Goal: Information Seeking & Learning: Learn about a topic

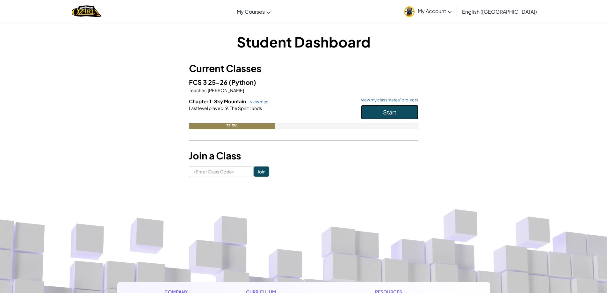
click at [381, 111] on button "Start" at bounding box center [389, 112] width 57 height 15
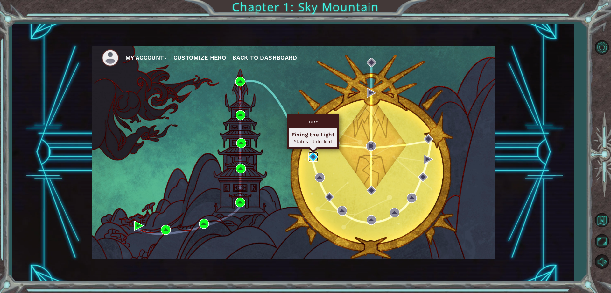
click at [314, 156] on img at bounding box center [314, 157] width 10 height 10
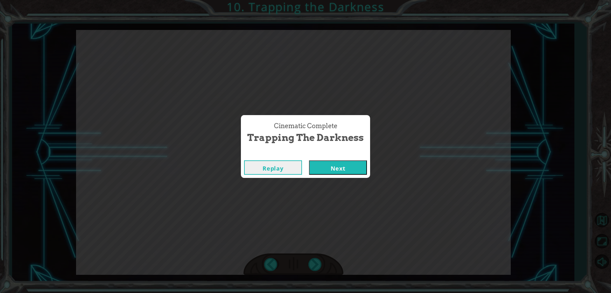
click at [348, 163] on button "Next" at bounding box center [338, 167] width 58 height 14
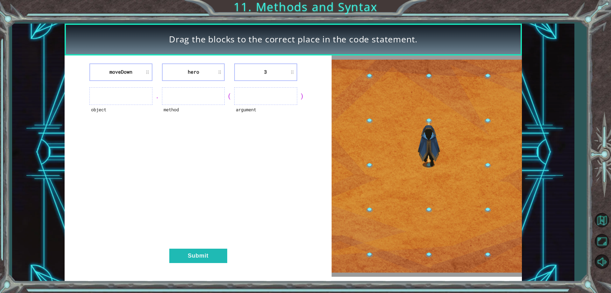
click at [113, 99] on ul at bounding box center [120, 96] width 63 height 18
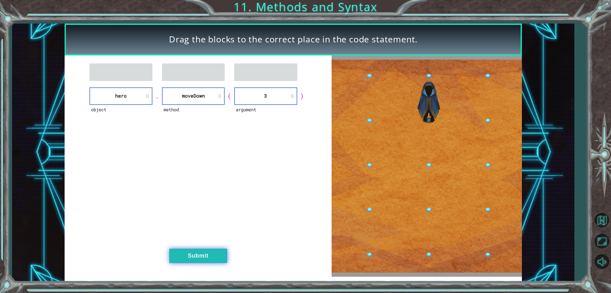
click at [191, 259] on button "Submit" at bounding box center [198, 255] width 58 height 14
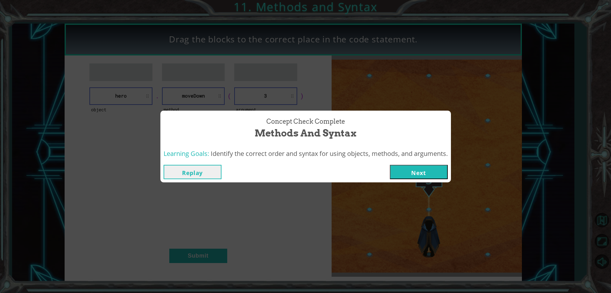
click at [435, 173] on button "Next" at bounding box center [419, 172] width 58 height 14
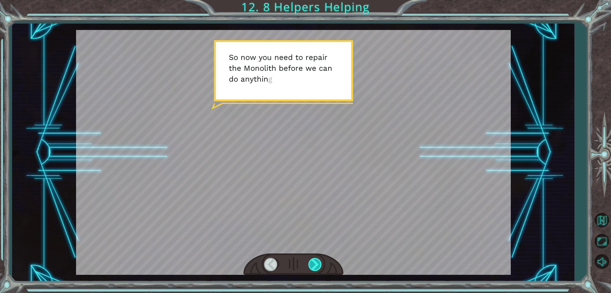
drag, startPoint x: 310, startPoint y: 255, endPoint x: 313, endPoint y: 259, distance: 4.2
click at [311, 257] on div at bounding box center [294, 264] width 100 height 22
click at [313, 259] on div at bounding box center [316, 264] width 14 height 13
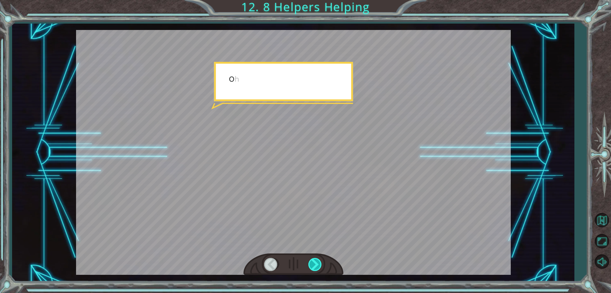
click at [313, 259] on div at bounding box center [316, 264] width 14 height 13
drag, startPoint x: 313, startPoint y: 259, endPoint x: 308, endPoint y: 260, distance: 5.3
click at [312, 259] on div at bounding box center [316, 264] width 14 height 13
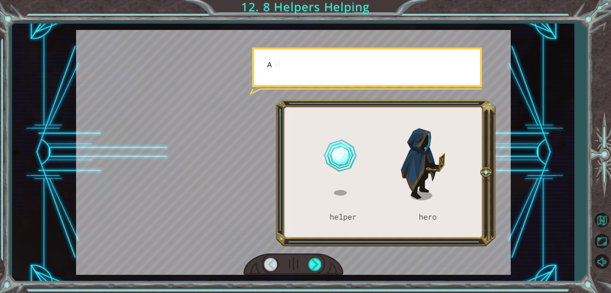
click at [308, 260] on div at bounding box center [294, 264] width 100 height 22
click at [310, 261] on div at bounding box center [294, 264] width 100 height 22
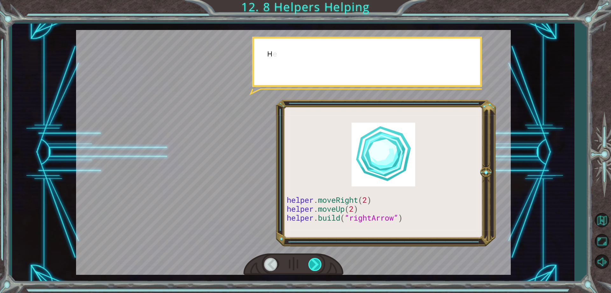
click at [310, 261] on div at bounding box center [316, 264] width 14 height 13
click at [311, 261] on div at bounding box center [316, 264] width 14 height 13
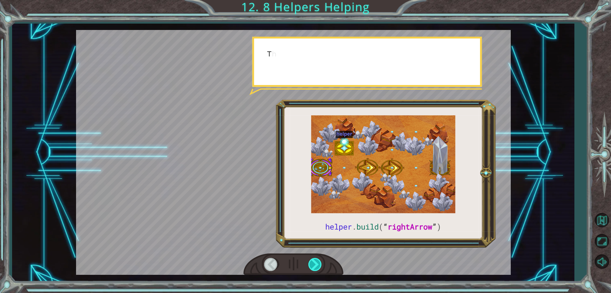
click at [311, 261] on div at bounding box center [316, 264] width 14 height 13
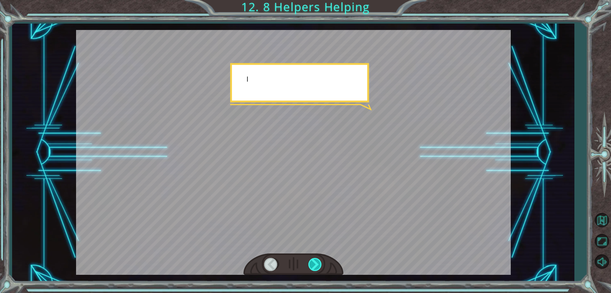
click at [311, 261] on div at bounding box center [316, 264] width 14 height 13
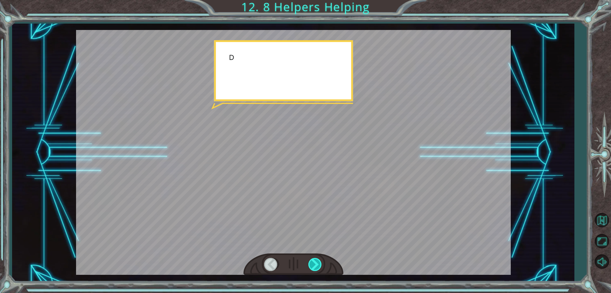
click at [310, 261] on div at bounding box center [316, 264] width 14 height 13
click at [311, 261] on div at bounding box center [316, 264] width 14 height 13
click at [311, 0] on div "helper . build ( “ rightArrow ” ) S o n o w y o u n e e d t o r e p a i r t h e…" at bounding box center [305, 0] width 611 height 0
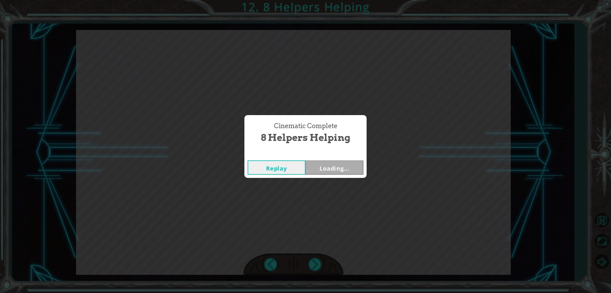
click at [313, 261] on div "Cinematic Complete 8 Helpers Helping Replay Loading..." at bounding box center [305, 146] width 611 height 293
click at [313, 261] on div "Cinematic Complete 8 Helpers Helping Replay Next" at bounding box center [305, 146] width 611 height 293
click at [327, 170] on button "Next" at bounding box center [335, 167] width 58 height 14
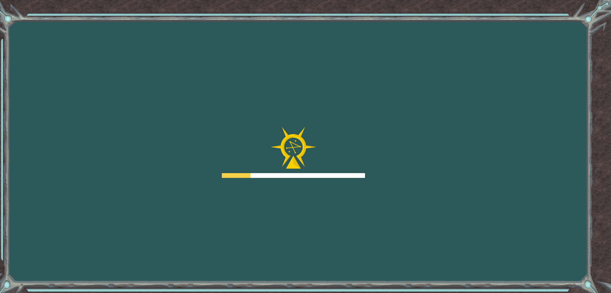
click at [327, 170] on div at bounding box center [293, 152] width 143 height 51
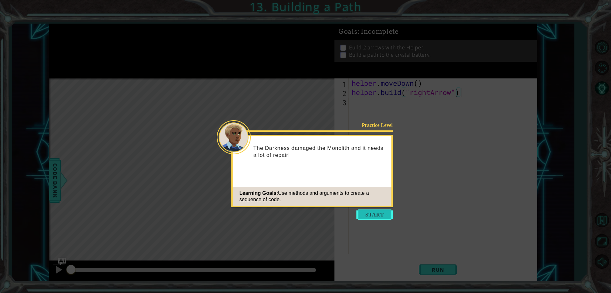
click at [382, 216] on button "Start" at bounding box center [375, 214] width 36 height 10
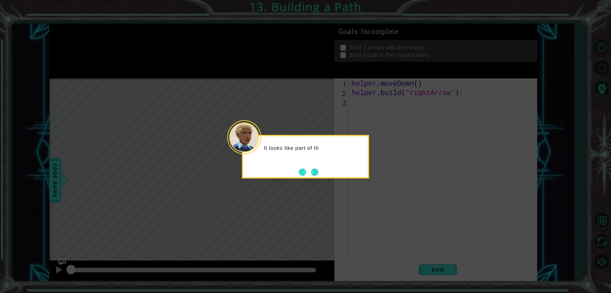
click at [318, 172] on button "Next" at bounding box center [314, 171] width 7 height 7
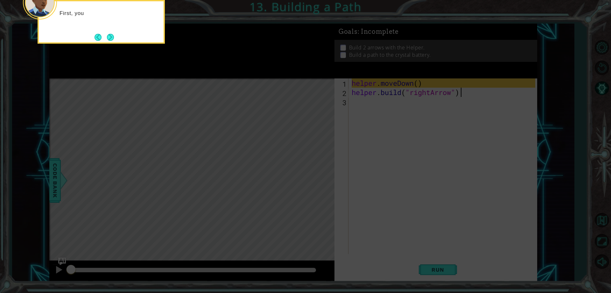
click at [325, 158] on icon at bounding box center [305, 44] width 611 height 498
click at [110, 30] on div "First, you move the Helper to an empty spot in the path." at bounding box center [101, 20] width 125 height 32
click at [111, 34] on button "Next" at bounding box center [110, 37] width 7 height 7
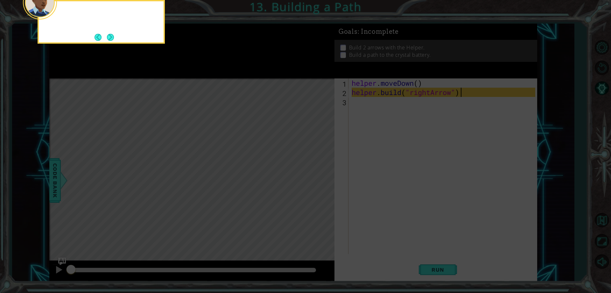
click at [111, 34] on button "Next" at bounding box center [110, 37] width 7 height 7
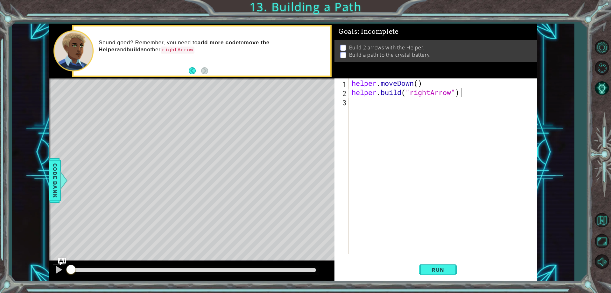
click at [126, 121] on div "Level Map" at bounding box center [196, 172] width 294 height 188
click at [132, 175] on div "Level Map" at bounding box center [196, 172] width 294 height 188
click at [440, 272] on span "Run" at bounding box center [437, 269] width 25 height 6
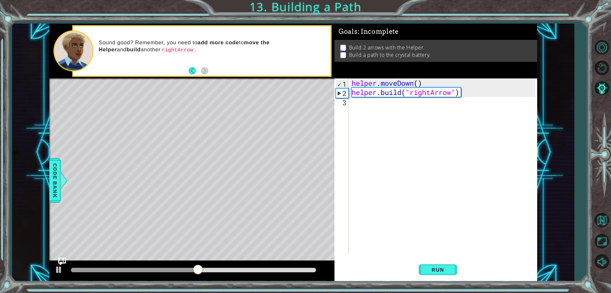
drag, startPoint x: 268, startPoint y: 167, endPoint x: 271, endPoint y: 168, distance: 3.7
click at [271, 168] on div "Level Map" at bounding box center [196, 172] width 294 height 188
click at [371, 105] on div "helper . moveDown ( ) helper . build ( "rightArrow" )" at bounding box center [445, 175] width 188 height 194
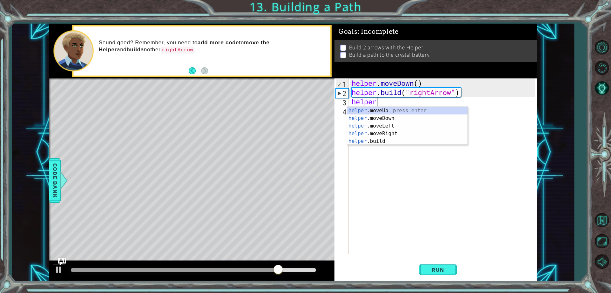
scroll to position [0, 1]
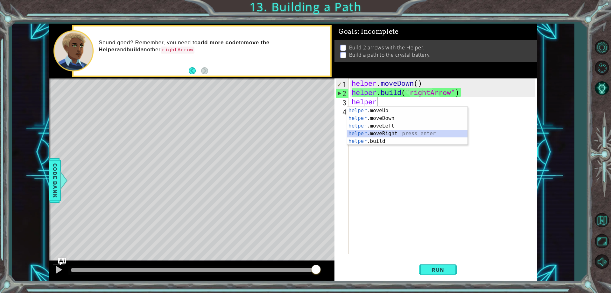
click at [394, 132] on div "helper .moveUp press enter helper .moveDown press enter helper .moveLeft press …" at bounding box center [407, 134] width 120 height 54
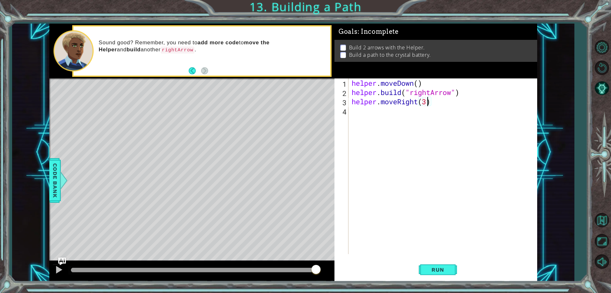
scroll to position [0, 3]
type textarea "helper.moveRight(3)"
click at [425, 269] on button "Run" at bounding box center [438, 270] width 38 height 20
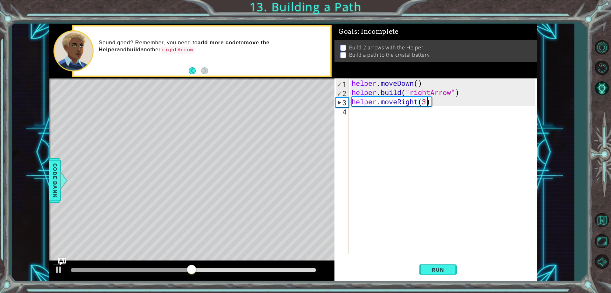
click at [361, 123] on div "helper . moveDown ( ) helper . build ( "rightArrow" ) helper . moveRight ( 3 )" at bounding box center [445, 175] width 188 height 194
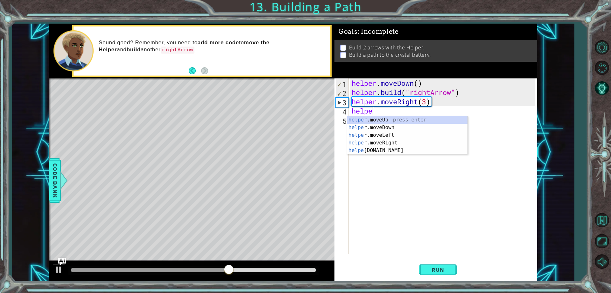
scroll to position [0, 1]
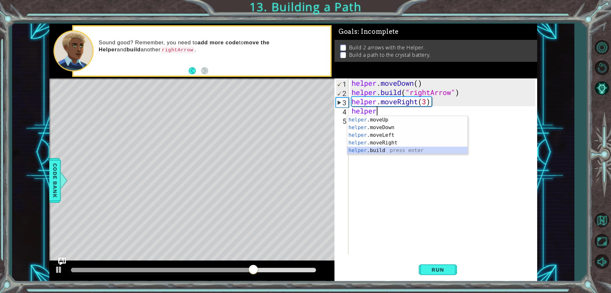
click at [380, 148] on div "helper .moveUp press enter helper .moveDown press enter helper .moveLeft press …" at bounding box center [407, 143] width 120 height 54
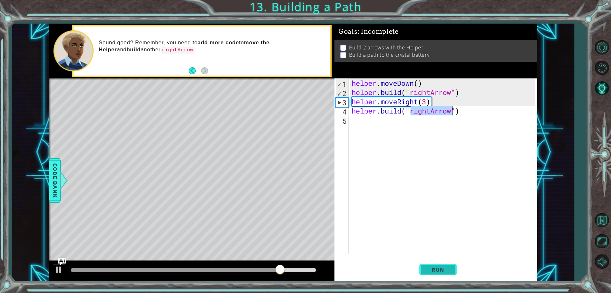
type textarea "[DOMAIN_NAME]("rightArrow")"
click at [435, 262] on button "Run" at bounding box center [438, 270] width 38 height 20
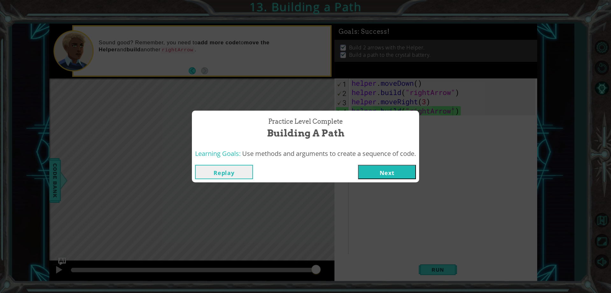
click at [382, 172] on button "Next" at bounding box center [387, 172] width 58 height 14
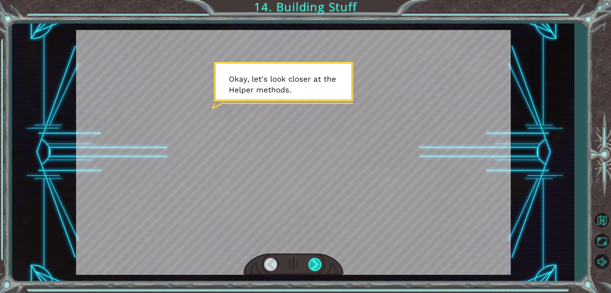
click at [319, 260] on div at bounding box center [316, 264] width 14 height 13
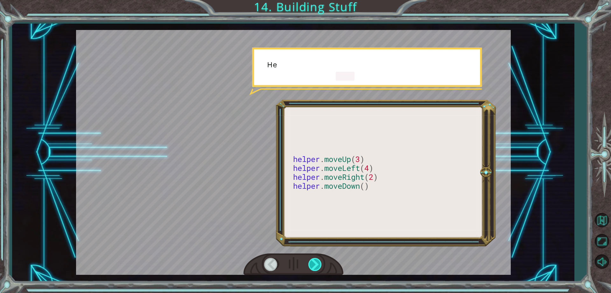
click at [319, 260] on div at bounding box center [316, 264] width 14 height 13
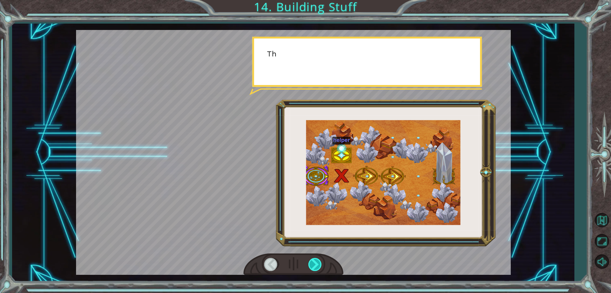
click at [319, 260] on div at bounding box center [316, 264] width 14 height 13
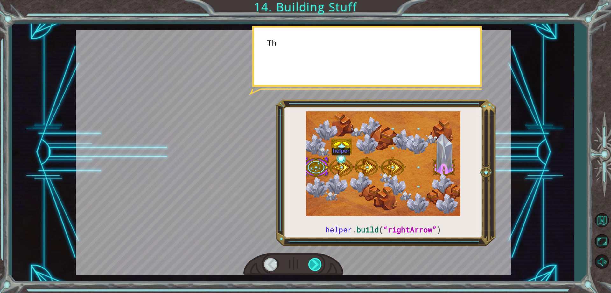
click at [319, 260] on div at bounding box center [316, 264] width 14 height 13
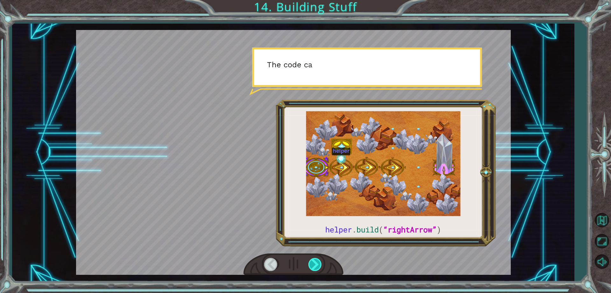
click at [319, 260] on div at bounding box center [316, 264] width 14 height 13
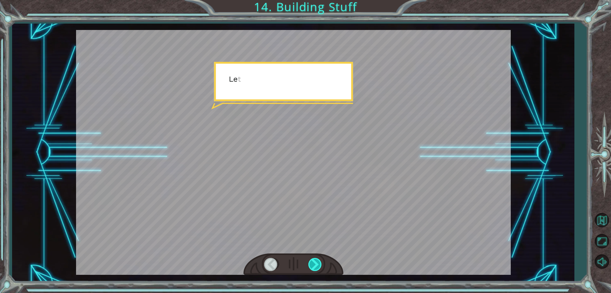
click at [321, 259] on div at bounding box center [316, 264] width 14 height 13
click at [321, 0] on div "helper . build ( “rightArrow” ) O k a y , l e t ' s l o o k c l o s e r a t t h…" at bounding box center [305, 0] width 611 height 0
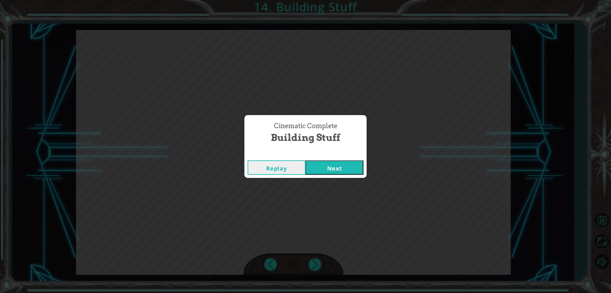
click at [318, 260] on div "Cinematic Complete Building Stuff Replay Next" at bounding box center [305, 146] width 611 height 293
click at [317, 175] on div "Replay Next" at bounding box center [306, 167] width 122 height 21
click at [315, 169] on button "Next" at bounding box center [335, 167] width 58 height 14
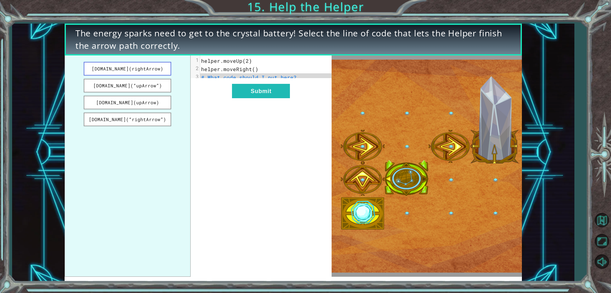
click at [120, 67] on button "helper.build(rightArrow)" at bounding box center [128, 69] width 88 height 14
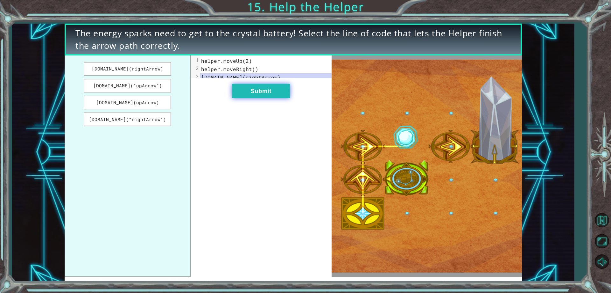
click at [252, 96] on button "Submit" at bounding box center [261, 91] width 58 height 14
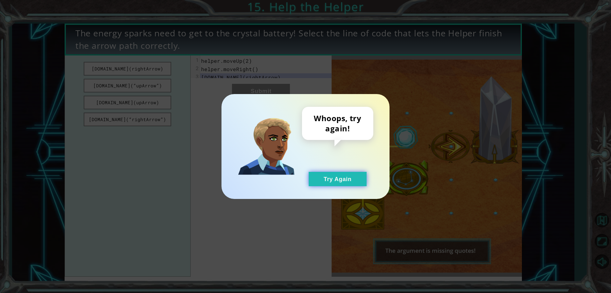
click at [336, 178] on button "Try Again" at bounding box center [338, 179] width 58 height 14
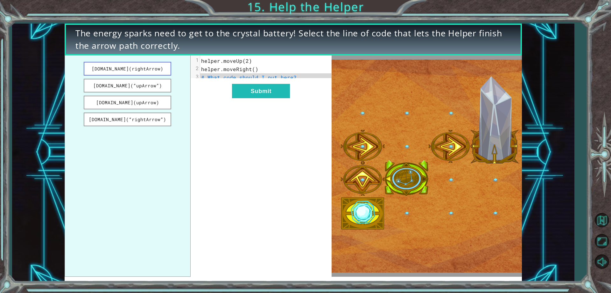
click at [127, 70] on button "helper.build(rightArrow)" at bounding box center [128, 69] width 88 height 14
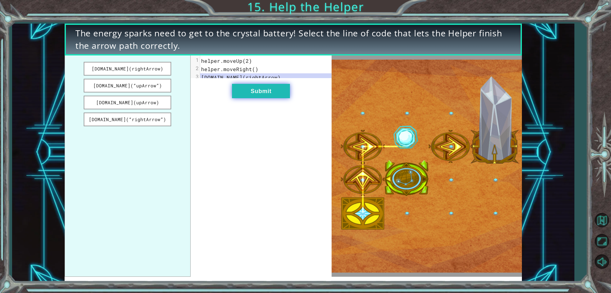
click at [246, 96] on button "Submit" at bounding box center [261, 91] width 58 height 14
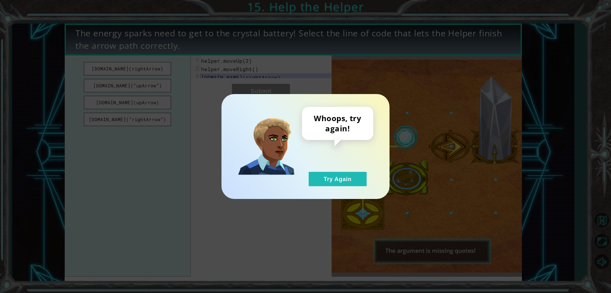
drag, startPoint x: 335, startPoint y: 184, endPoint x: 302, endPoint y: 158, distance: 42.2
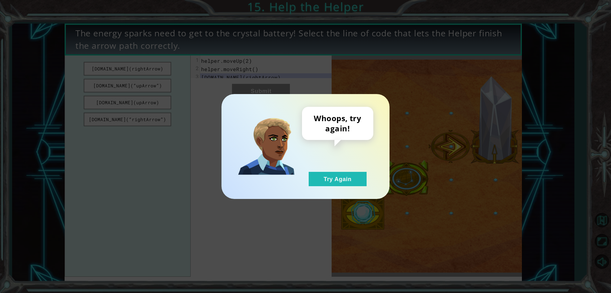
click at [334, 184] on button "Try Again" at bounding box center [338, 179] width 58 height 14
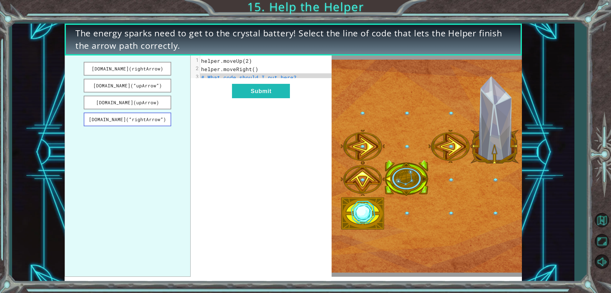
click at [142, 119] on button "helper.build(“rightArrow”)" at bounding box center [128, 119] width 88 height 14
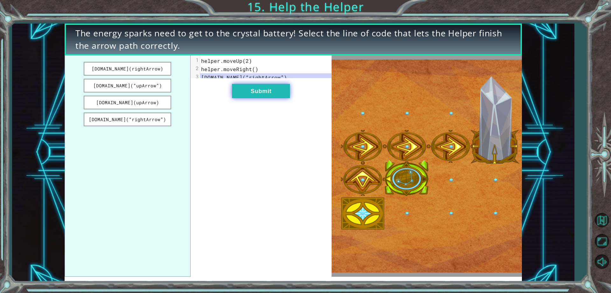
click at [258, 97] on button "Submit" at bounding box center [261, 91] width 58 height 14
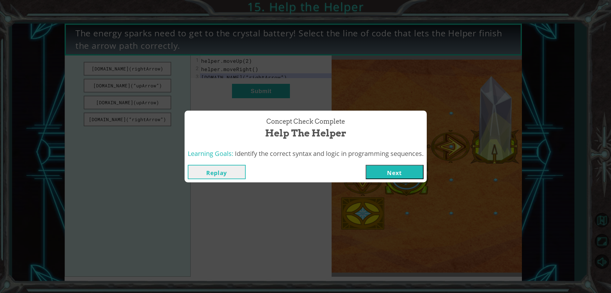
click at [396, 170] on button "Next" at bounding box center [395, 172] width 58 height 14
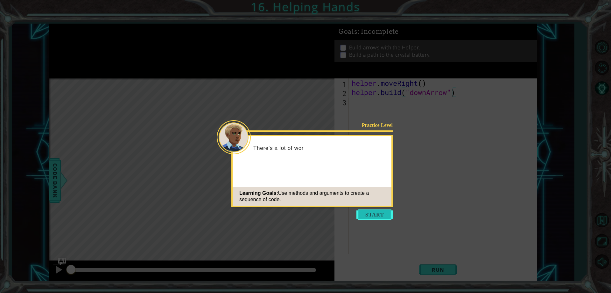
click at [362, 218] on button "Start" at bounding box center [375, 214] width 36 height 10
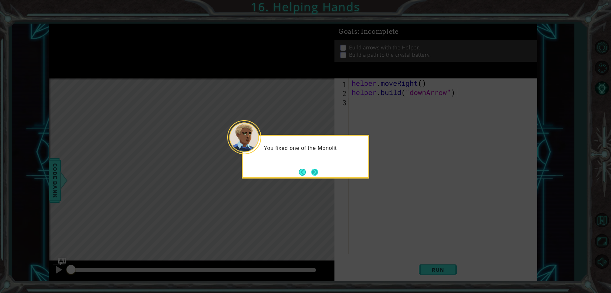
click at [315, 173] on button "Next" at bounding box center [314, 171] width 7 height 7
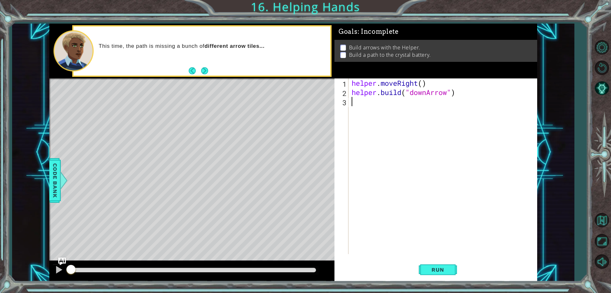
click at [362, 110] on div "helper . moveRight ( ) helper . build ( "downArrow" )" at bounding box center [445, 175] width 188 height 194
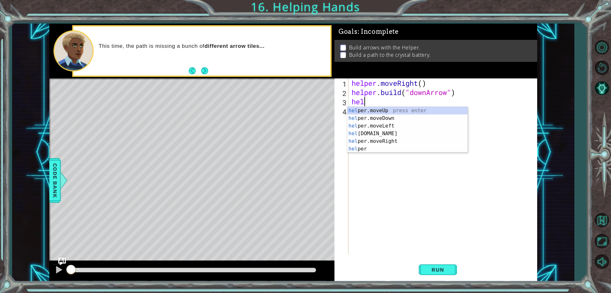
type textarea "h"
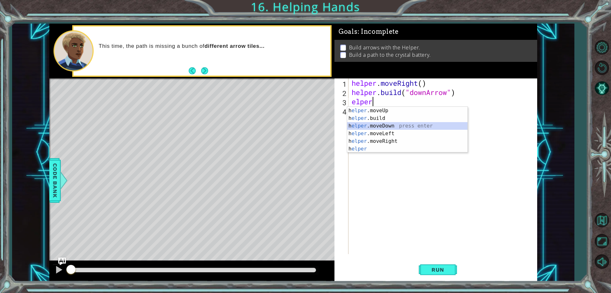
click at [374, 125] on div "h elper .moveUp press enter h elper .build press enter h elper .moveDown press …" at bounding box center [407, 137] width 120 height 61
type textarea "helper.moveDown(1)"
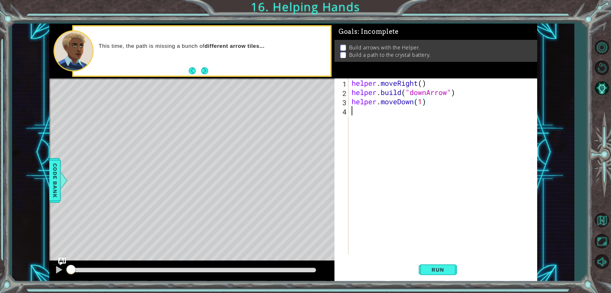
click at [395, 114] on div "helper . moveRight ( ) helper . build ( "downArrow" ) helper . moveDown ( 1 )" at bounding box center [445, 175] width 188 height 194
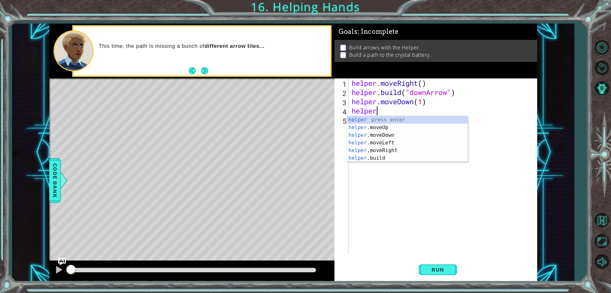
scroll to position [0, 1]
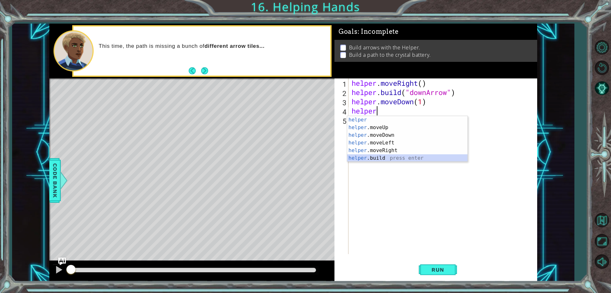
click at [377, 158] on div "helper press enter helper .moveUp press enter helper .moveDown press enter help…" at bounding box center [407, 146] width 120 height 61
type textarea "[DOMAIN_NAME]("rightArrow")"
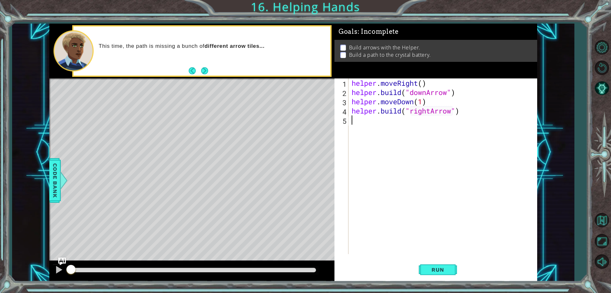
click at [357, 126] on div "helper . moveRight ( ) helper . build ( "downArrow" ) helper . moveDown ( 1 ) h…" at bounding box center [445, 175] width 188 height 194
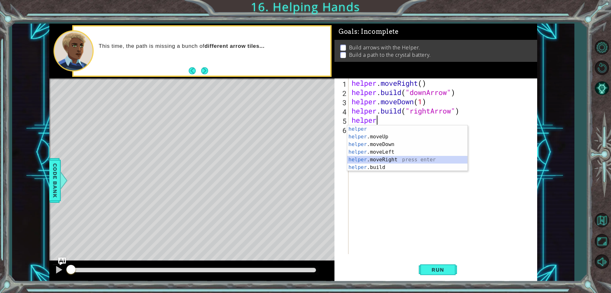
click at [372, 161] on div "helper press enter helper .moveUp press enter helper .moveDown press enter help…" at bounding box center [407, 155] width 120 height 61
type textarea "helper.moveRight(1)"
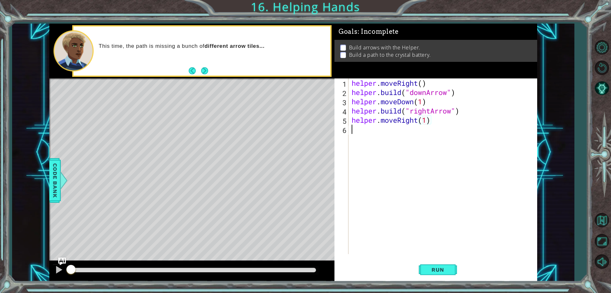
click at [402, 137] on div "helper . moveRight ( ) helper . build ( "downArrow" ) helper . moveDown ( 1 ) h…" at bounding box center [445, 175] width 188 height 194
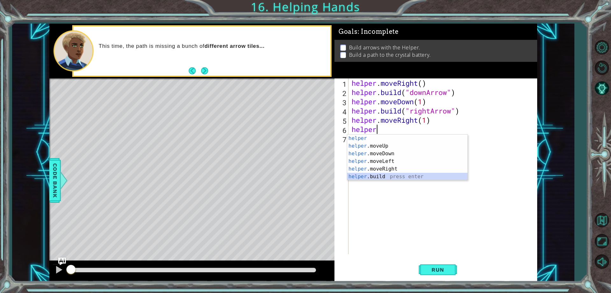
click at [380, 175] on div "helper press enter helper .moveUp press enter helper .moveDown press enter help…" at bounding box center [407, 164] width 120 height 61
type textarea "[DOMAIN_NAME]("rightArrow")"
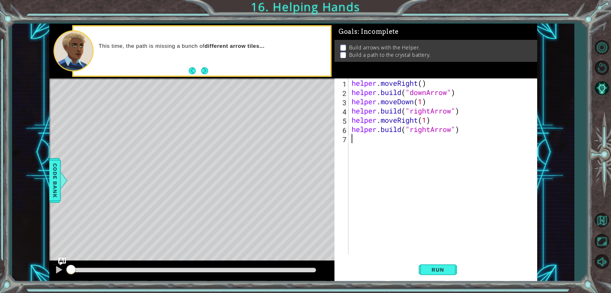
click at [364, 143] on div "helper . moveRight ( ) helper . build ( "downArrow" ) helper . moveDown ( 1 ) h…" at bounding box center [445, 175] width 188 height 194
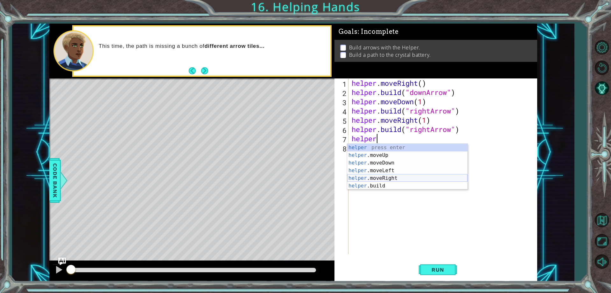
click at [374, 178] on div "helper press enter helper .moveUp press enter helper .moveDown press enter help…" at bounding box center [407, 174] width 120 height 61
type textarea "helper.moveRight(1)"
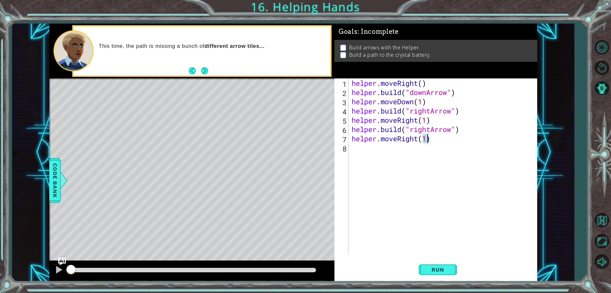
click at [375, 150] on div "helper . moveRight ( ) helper . build ( "downArrow" ) helper . moveDown ( 1 ) h…" at bounding box center [445, 175] width 188 height 194
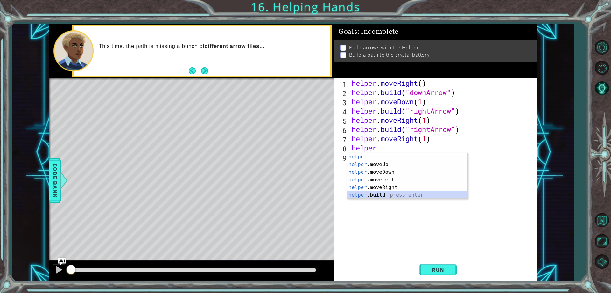
click at [374, 195] on div "helper press enter helper .moveUp press enter helper .moveDown press enter help…" at bounding box center [407, 183] width 120 height 61
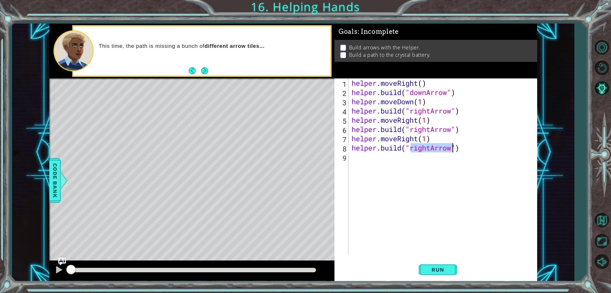
click at [431, 149] on div "helper . moveRight ( ) helper . build ( "downArrow" ) helper . moveDown ( 1 ) h…" at bounding box center [443, 165] width 185 height 175
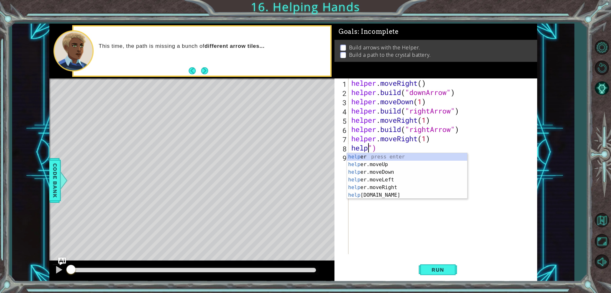
scroll to position [0, 0]
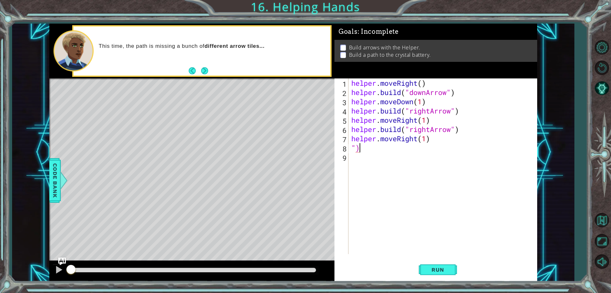
type textarea """
click at [444, 265] on button "Run" at bounding box center [438, 270] width 38 height 20
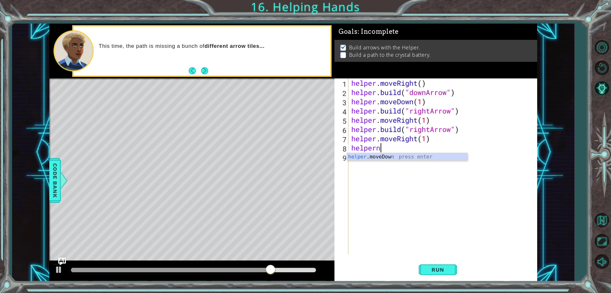
scroll to position [0, 1]
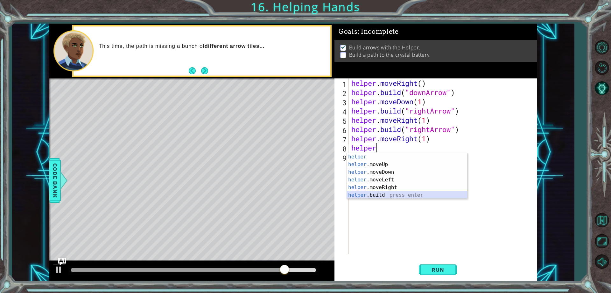
click at [365, 197] on div "helper press enter helper .moveUp press enter helper .moveDown press enter help…" at bounding box center [407, 183] width 120 height 61
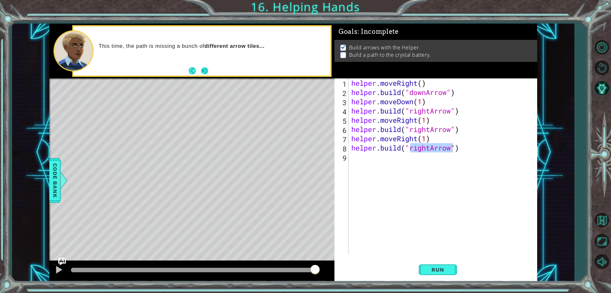
click at [204, 69] on button "Next" at bounding box center [204, 70] width 7 height 7
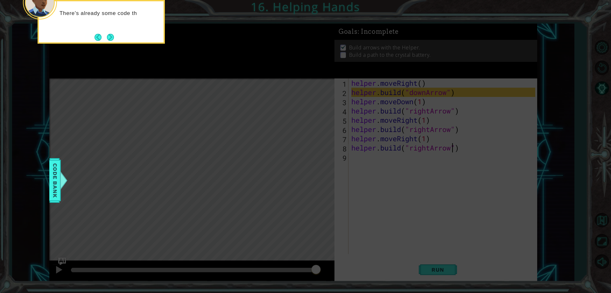
click at [107, 34] on button "Next" at bounding box center [110, 37] width 7 height 7
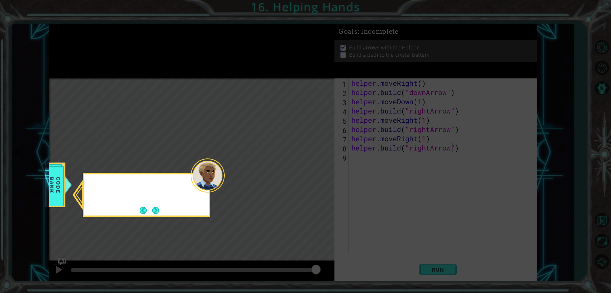
click at [107, 34] on icon at bounding box center [305, 146] width 611 height 293
click at [154, 207] on button "Next" at bounding box center [155, 210] width 7 height 7
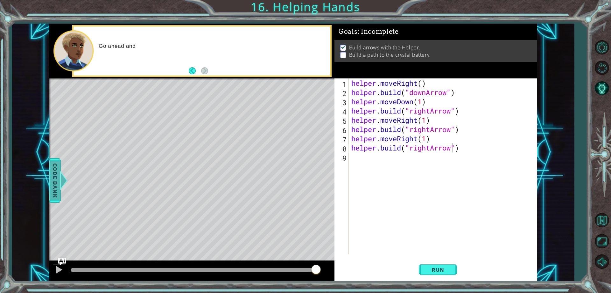
click at [62, 172] on div at bounding box center [64, 180] width 8 height 19
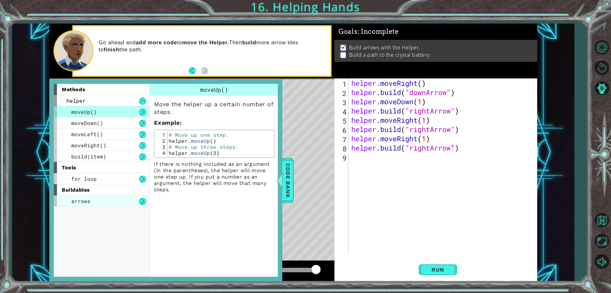
click at [83, 200] on span "arrows" at bounding box center [80, 200] width 19 height 7
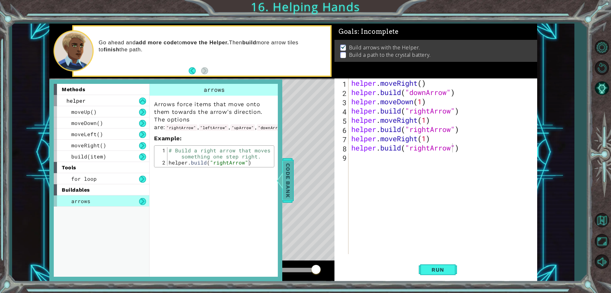
click at [288, 184] on span "Code Bank" at bounding box center [288, 180] width 10 height 39
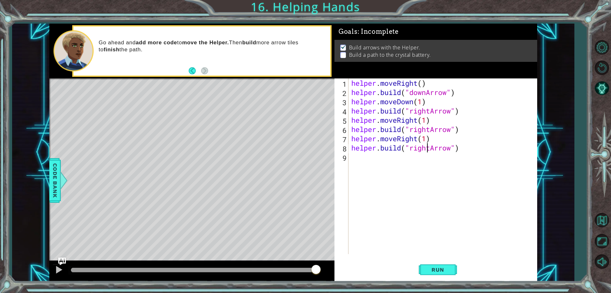
click at [429, 149] on div "helper . moveRight ( ) helper . build ( "downArrow" ) helper . moveDown ( 1 ) h…" at bounding box center [444, 175] width 188 height 194
type textarea "helper.build("uparrow")"
click at [425, 153] on div "helper . moveRight ( ) helper . build ( "downArrow" ) helper . moveDown ( 1 ) h…" at bounding box center [444, 175] width 188 height 194
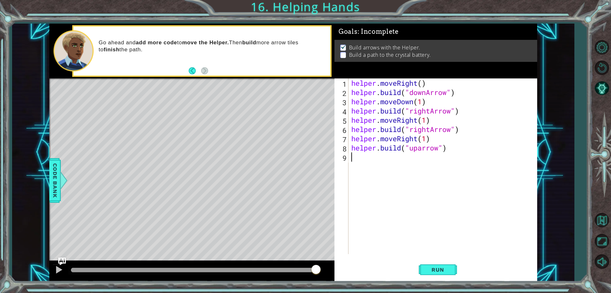
scroll to position [0, 0]
click at [423, 146] on div "helper . moveRight ( ) helper . build ( "downArrow" ) helper . moveDown ( 1 ) h…" at bounding box center [444, 175] width 188 height 194
type textarea "helper.build("upArrow")"
click at [444, 266] on button "Run" at bounding box center [438, 270] width 38 height 20
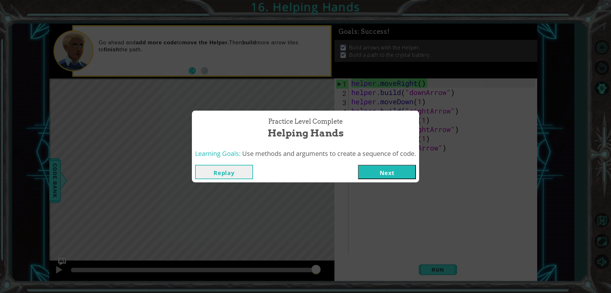
drag, startPoint x: 392, startPoint y: 172, endPoint x: 388, endPoint y: 172, distance: 3.8
click at [388, 172] on button "Next" at bounding box center [387, 172] width 58 height 14
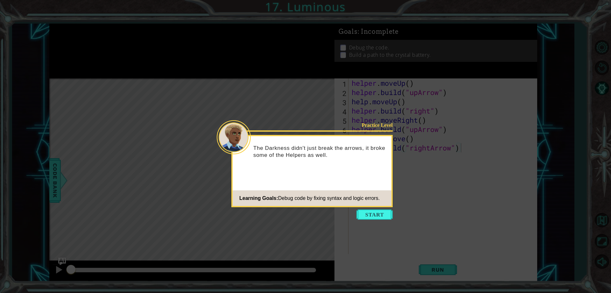
click at [377, 220] on icon at bounding box center [305, 146] width 611 height 293
click at [370, 217] on button "Start" at bounding box center [375, 214] width 36 height 10
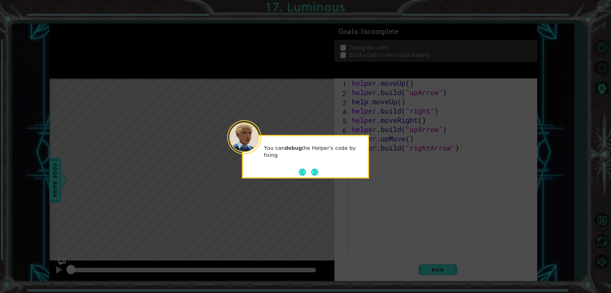
drag, startPoint x: 320, startPoint y: 167, endPoint x: 321, endPoint y: 163, distance: 4.0
click at [321, 163] on div "You can debug the Helper's code by fixing" at bounding box center [305, 153] width 125 height 35
click at [314, 175] on button "Next" at bounding box center [314, 171] width 7 height 7
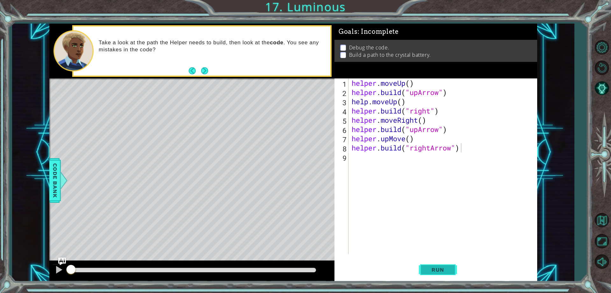
click at [430, 260] on button "Run" at bounding box center [438, 270] width 38 height 20
click at [431, 268] on span "Run" at bounding box center [437, 269] width 25 height 6
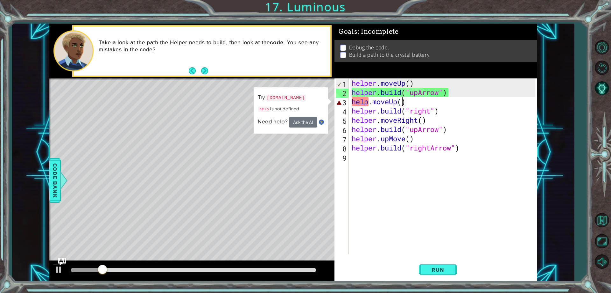
click at [401, 103] on div "helper . moveUp ( ) helper . build ( "upArrow" ) help . moveUp ( ) helper . bui…" at bounding box center [445, 175] width 188 height 194
click at [369, 104] on div "helper . moveUp ( ) helper . build ( "upArrow" ) help . moveUp ( ) helper . bui…" at bounding box center [445, 175] width 188 height 194
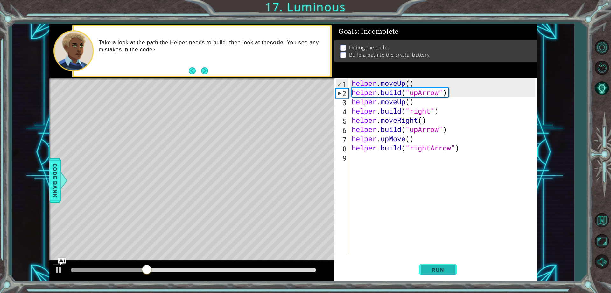
click at [436, 270] on span "Run" at bounding box center [437, 269] width 25 height 6
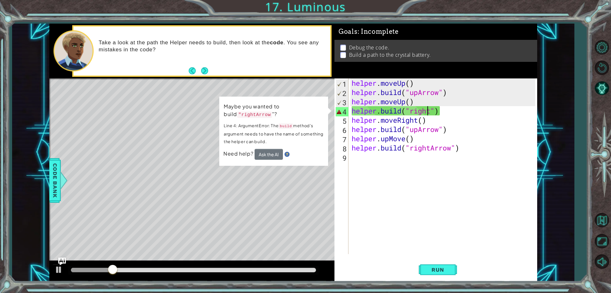
click at [430, 109] on div "helper . moveUp ( ) helper . build ( "upArrow" ) helper . moveUp ( ) helper . b…" at bounding box center [445, 175] width 188 height 194
click at [432, 114] on div "helper . moveUp ( ) helper . build ( "upArrow" ) helper . moveUp ( ) helper . b…" at bounding box center [445, 175] width 188 height 194
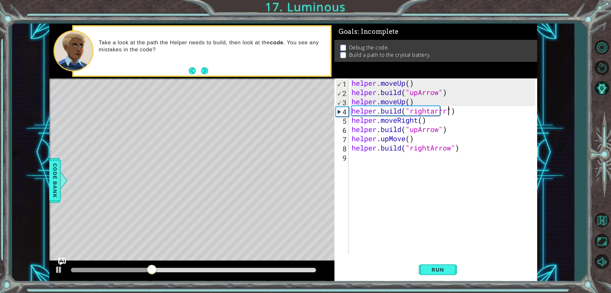
scroll to position [0, 4]
click at [407, 120] on div ""rightArr ow" press enter" at bounding box center [462, 127] width 120 height 23
click at [426, 273] on span "Run" at bounding box center [437, 269] width 25 height 6
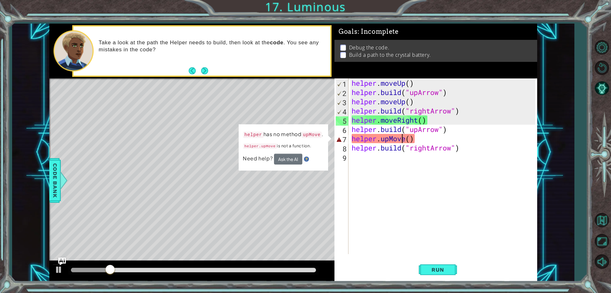
click at [404, 139] on div "helper . moveUp ( ) helper . build ( "upArrow" ) helper . moveUp ( ) helper . b…" at bounding box center [445, 175] width 188 height 194
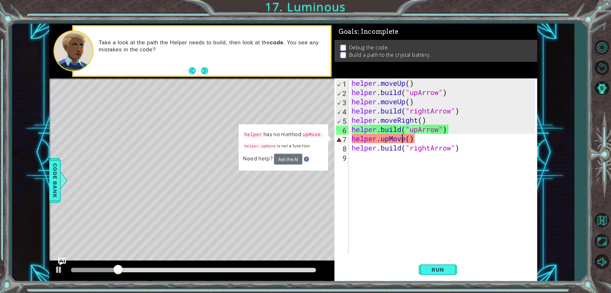
click at [408, 140] on div "helper . moveUp ( ) helper . build ( "upArrow" ) helper . moveUp ( ) helper . b…" at bounding box center [445, 175] width 188 height 194
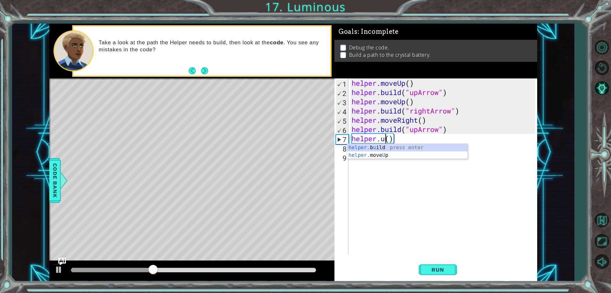
scroll to position [0, 1]
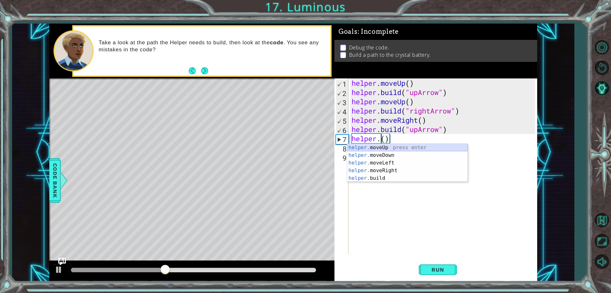
click at [404, 148] on div "helper. moveUp press enter helper. moveDown press enter helper. moveLeft press …" at bounding box center [407, 171] width 120 height 54
type textarea "helper.moveUp(1)"
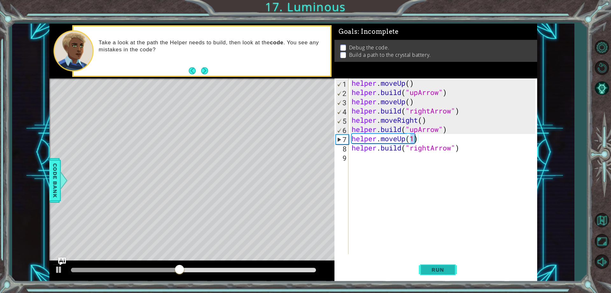
click at [447, 267] on span "Run" at bounding box center [437, 269] width 25 height 6
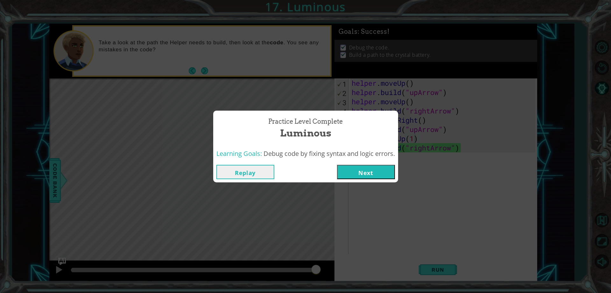
click at [360, 173] on button "Next" at bounding box center [366, 172] width 58 height 14
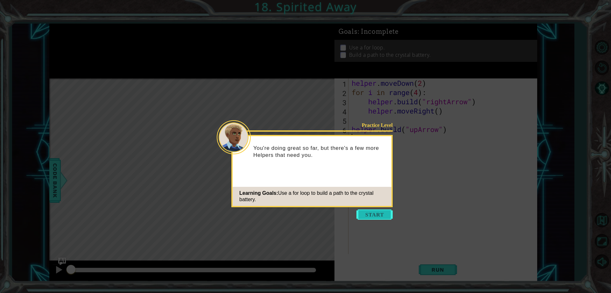
click at [374, 215] on button "Start" at bounding box center [375, 214] width 36 height 10
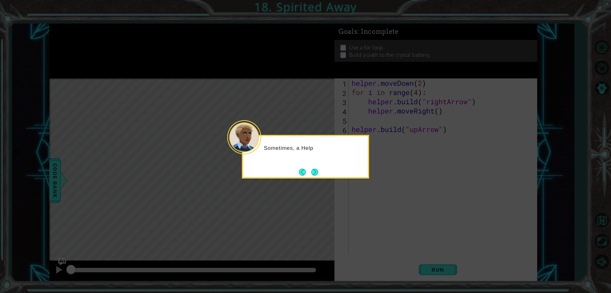
click at [369, 173] on icon at bounding box center [305, 146] width 611 height 293
drag, startPoint x: 372, startPoint y: 152, endPoint x: 374, endPoint y: 156, distance: 4.6
click at [374, 156] on icon at bounding box center [305, 146] width 611 height 293
click at [373, 167] on icon at bounding box center [305, 146] width 611 height 293
click at [370, 167] on icon at bounding box center [305, 146] width 611 height 293
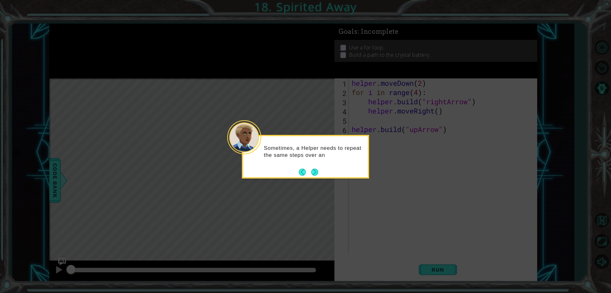
click at [370, 167] on icon at bounding box center [305, 146] width 611 height 293
click at [320, 171] on div "Sometimes, a Helper needs to repeat the same steps over and over again." at bounding box center [305, 157] width 127 height 44
click at [318, 171] on button "Next" at bounding box center [314, 171] width 7 height 7
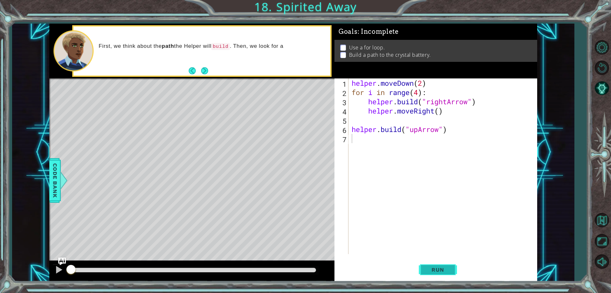
click at [453, 265] on button "Run" at bounding box center [438, 270] width 38 height 20
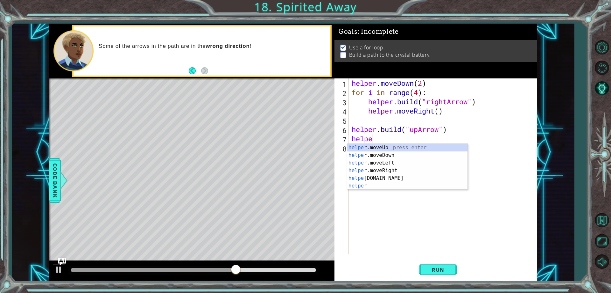
scroll to position [0, 1]
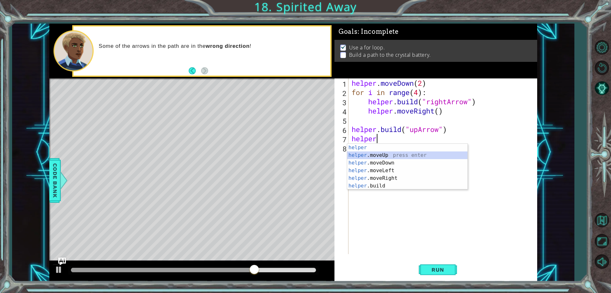
click at [364, 156] on div "helper press enter helper .moveUp press enter helper .moveDown press enter help…" at bounding box center [407, 174] width 120 height 61
type textarea "helper.moveUp(1)"
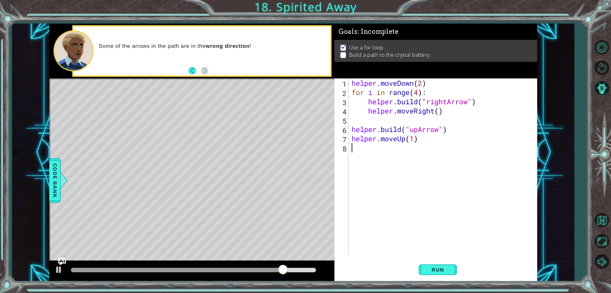
click at [368, 151] on div "helper . moveDown ( 2 ) for i in range ( 4 ) : helper . build ( "rightArrow" ) …" at bounding box center [445, 175] width 188 height 194
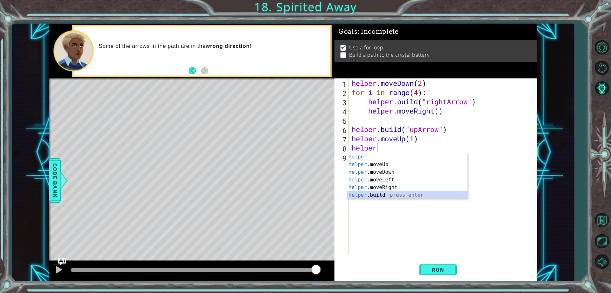
click at [389, 197] on div "helper press enter helper .moveUp press enter helper .moveDown press enter help…" at bounding box center [407, 183] width 120 height 61
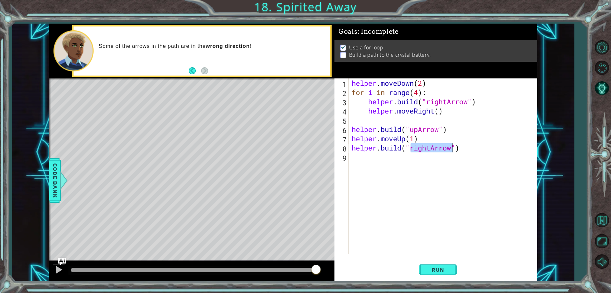
click at [429, 147] on div "helper . moveDown ( 2 ) for i in range ( 4 ) : helper . build ( "rightArrow" ) …" at bounding box center [443, 165] width 185 height 175
click at [433, 149] on div "helper . moveDown ( 2 ) for i in range ( 4 ) : helper . build ( "rightArrow" ) …" at bounding box center [445, 175] width 188 height 194
type textarea "helper.build("upArrow")"
click at [444, 268] on span "Run" at bounding box center [437, 269] width 25 height 6
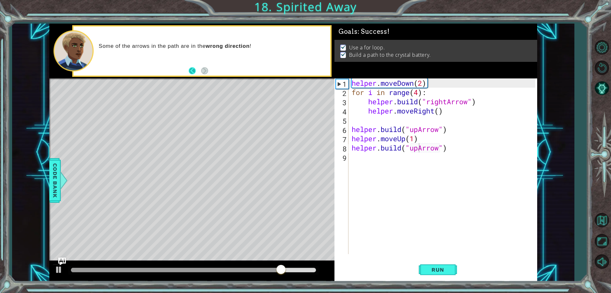
click at [195, 69] on button "Back" at bounding box center [195, 70] width 12 height 7
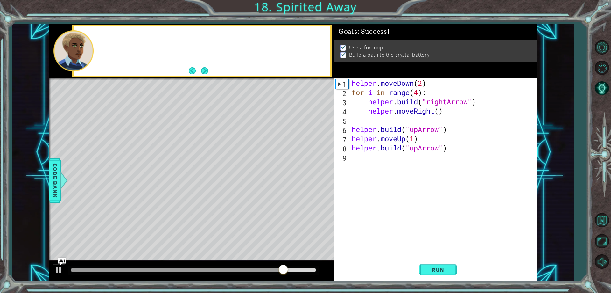
click at [195, 69] on button "Back" at bounding box center [195, 70] width 12 height 7
click at [208, 72] on button "Next" at bounding box center [204, 70] width 7 height 7
drag, startPoint x: 203, startPoint y: 70, endPoint x: 208, endPoint y: 72, distance: 6.0
click at [208, 72] on button "Next" at bounding box center [204, 70] width 7 height 7
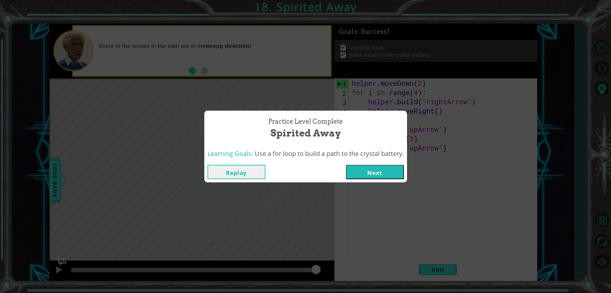
click at [393, 179] on div "Replay Next" at bounding box center [305, 171] width 203 height 21
click at [388, 170] on button "Next" at bounding box center [375, 172] width 58 height 14
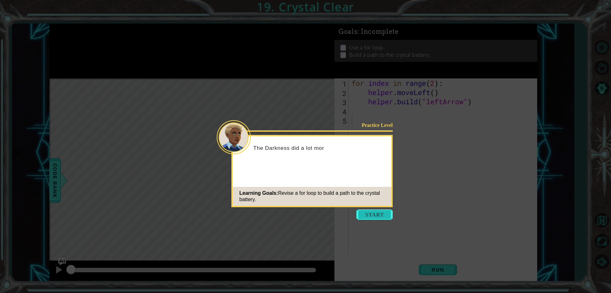
click at [383, 212] on button "Start" at bounding box center [375, 214] width 36 height 10
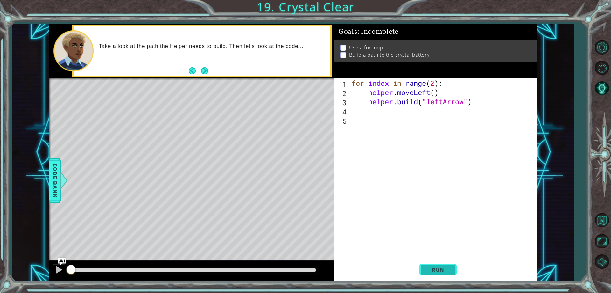
click at [446, 268] on span "Run" at bounding box center [437, 269] width 25 height 6
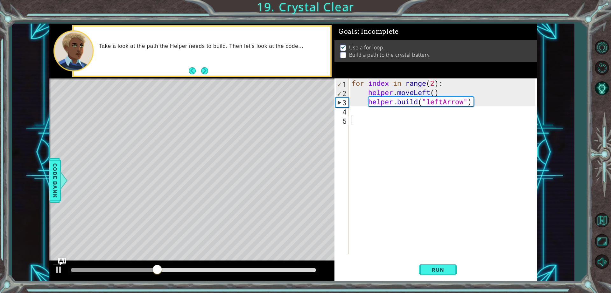
click at [389, 116] on div "for index in range ( 2 ) : helper . moveLeft ( ) helper . build ( "leftArrow" )" at bounding box center [445, 175] width 188 height 194
click at [371, 108] on div "for index in range ( 2 ) : helper . moveLeft ( ) helper . build ( "leftArrow" )" at bounding box center [445, 175] width 188 height 194
click at [436, 83] on div "for index in range ( 2 ) : helper . moveLeft ( ) helper . build ( "leftArrow" )" at bounding box center [445, 175] width 188 height 194
type textarea "for index in range(4):"
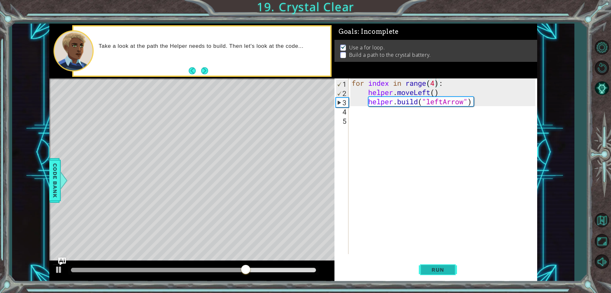
click at [434, 268] on span "Run" at bounding box center [437, 269] width 25 height 6
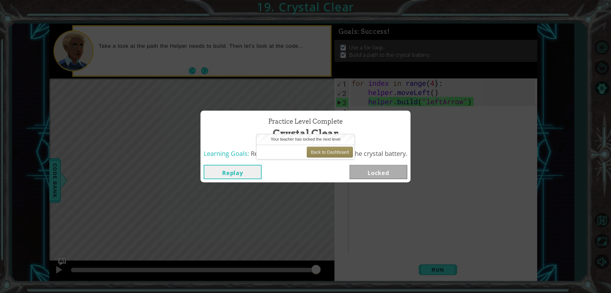
click at [296, 161] on div "Replay Locked" at bounding box center [306, 171] width 210 height 21
click at [334, 155] on button "Back to Dashboard" at bounding box center [330, 151] width 46 height 11
click at [332, 143] on div "Your teacher has locked the next level" at bounding box center [306, 139] width 98 height 11
click at [331, 151] on button "Back to Dashboard" at bounding box center [330, 151] width 46 height 11
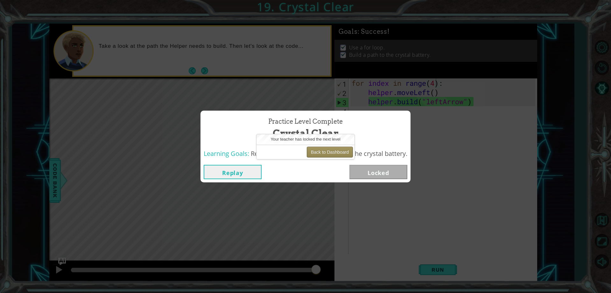
click at [331, 151] on button "Back to Dashboard" at bounding box center [330, 151] width 46 height 11
click at [331, 153] on button "Back to Dashboard" at bounding box center [330, 151] width 46 height 11
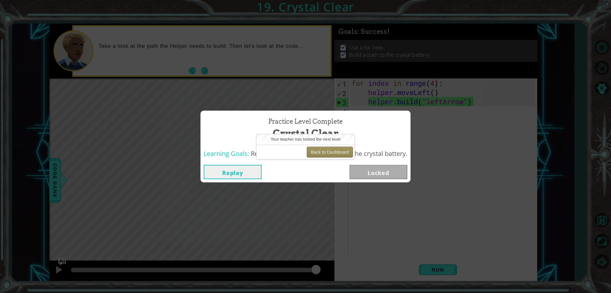
click at [331, 153] on button "Back to Dashboard" at bounding box center [330, 151] width 46 height 11
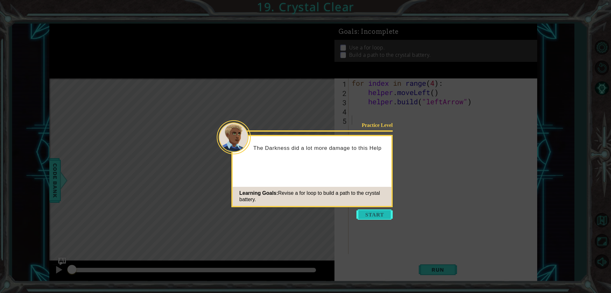
click at [376, 214] on button "Start" at bounding box center [375, 214] width 36 height 10
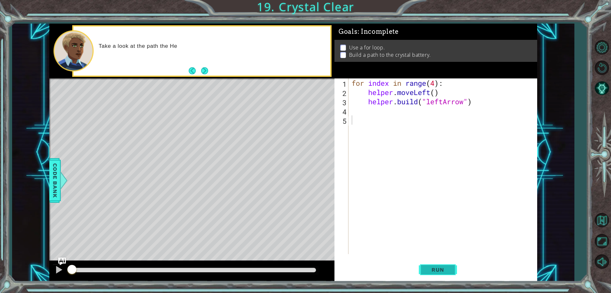
click at [429, 268] on span "Run" at bounding box center [437, 269] width 25 height 6
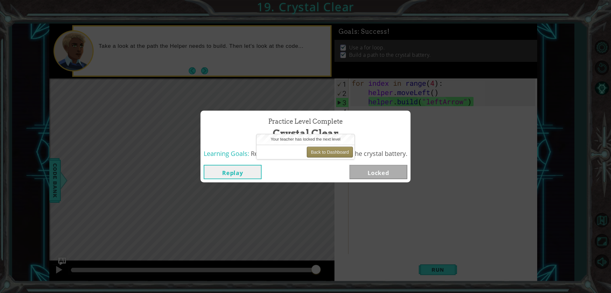
click at [309, 153] on button "Back to Dashboard" at bounding box center [330, 151] width 46 height 11
click at [334, 153] on button "Back to Dashboard" at bounding box center [330, 151] width 46 height 11
click at [331, 152] on button "Back to Dashboard" at bounding box center [330, 151] width 46 height 11
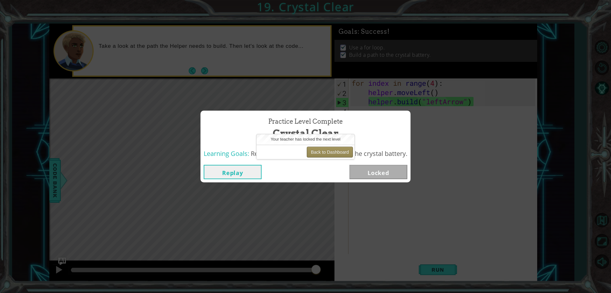
click at [331, 152] on button "Back to Dashboard" at bounding box center [330, 151] width 46 height 11
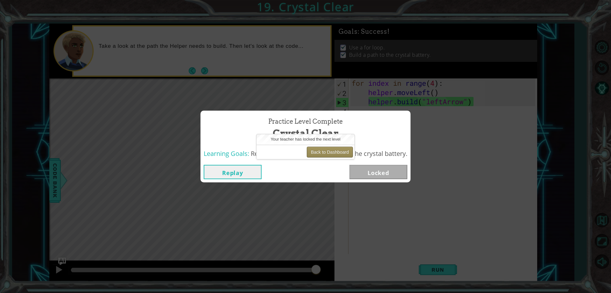
click at [331, 152] on button "Back to Dashboard" at bounding box center [330, 151] width 46 height 11
drag, startPoint x: 326, startPoint y: 151, endPoint x: 327, endPoint y: 154, distance: 3.6
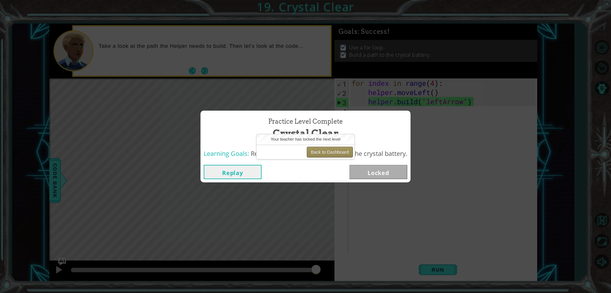
click at [327, 154] on button "Back to Dashboard" at bounding box center [330, 151] width 46 height 11
drag, startPoint x: 326, startPoint y: 155, endPoint x: 321, endPoint y: 158, distance: 5.5
click at [321, 158] on div "Back to Dashboard" at bounding box center [306, 152] width 98 height 14
click at [318, 152] on button "Back to Dashboard" at bounding box center [330, 151] width 46 height 11
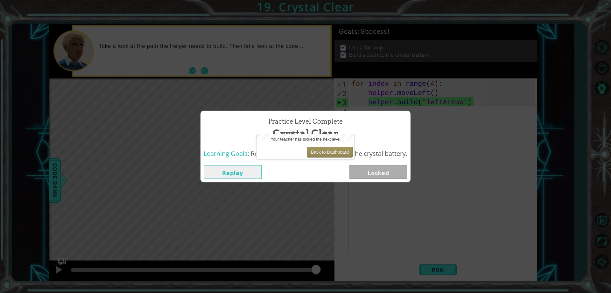
click at [318, 152] on button "Back to Dashboard" at bounding box center [330, 151] width 46 height 11
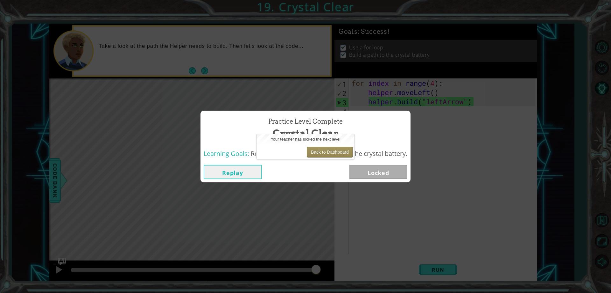
click at [318, 152] on button "Back to Dashboard" at bounding box center [330, 151] width 46 height 11
drag, startPoint x: 314, startPoint y: 158, endPoint x: 311, endPoint y: 161, distance: 4.8
click at [311, 161] on body "1 ההההההההההההההההההההההההההההההההההההההההההההההההההההההההההההההההההההההההההההה…" at bounding box center [305, 146] width 611 height 293
click at [311, 161] on div "Replay Locked" at bounding box center [306, 171] width 210 height 21
click at [320, 149] on button "Back to Dashboard" at bounding box center [330, 151] width 46 height 11
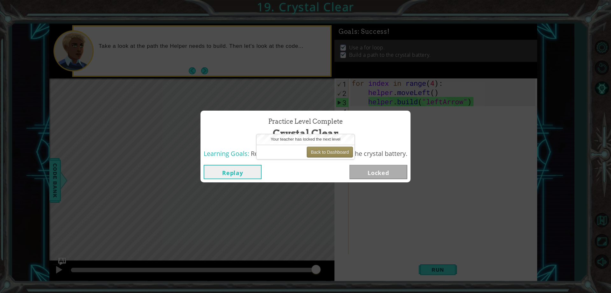
click at [320, 149] on button "Back to Dashboard" at bounding box center [330, 151] width 46 height 11
drag, startPoint x: 323, startPoint y: 184, endPoint x: 324, endPoint y: 181, distance: 3.2
click at [323, 184] on div "Practice Level Complete Crystal Clear Learning Goals: Revise a for loop to buil…" at bounding box center [305, 146] width 611 height 293
click at [307, 125] on span "Practice Level Complete" at bounding box center [305, 121] width 75 height 9
drag, startPoint x: 316, startPoint y: 151, endPoint x: 318, endPoint y: 153, distance: 3.3
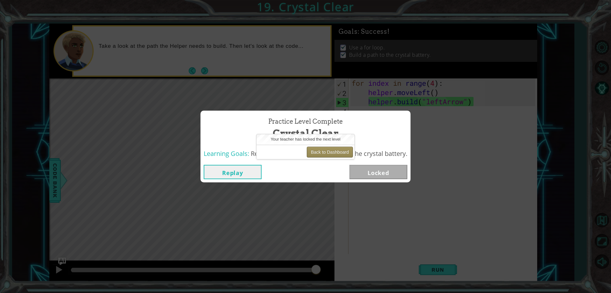
click at [318, 153] on button "Back to Dashboard" at bounding box center [330, 151] width 46 height 11
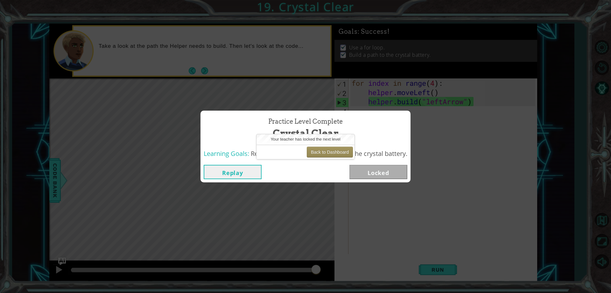
click at [258, 170] on button "Replay" at bounding box center [233, 172] width 58 height 14
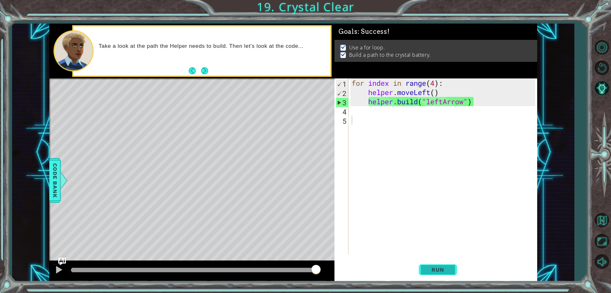
click at [439, 272] on span "Run" at bounding box center [437, 269] width 25 height 6
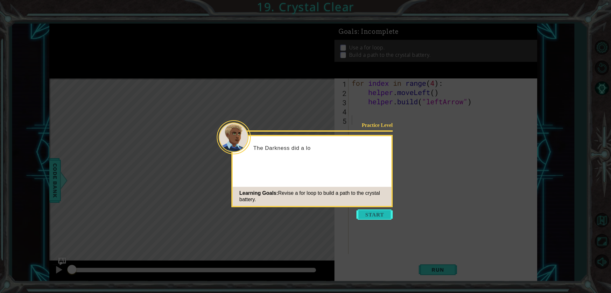
click at [383, 214] on button "Start" at bounding box center [375, 214] width 36 height 10
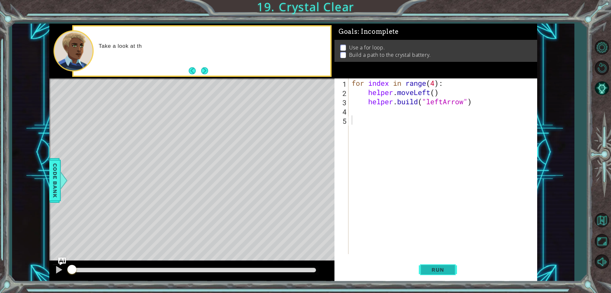
click at [445, 269] on span "Run" at bounding box center [437, 269] width 25 height 6
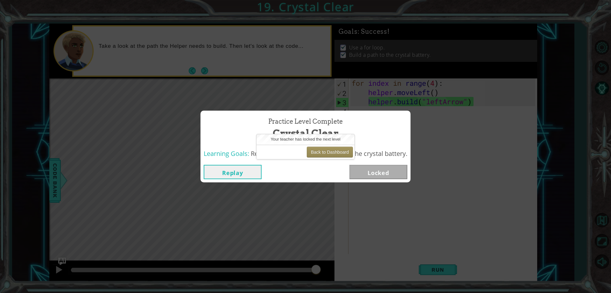
click at [236, 172] on button "Replay" at bounding box center [233, 172] width 58 height 14
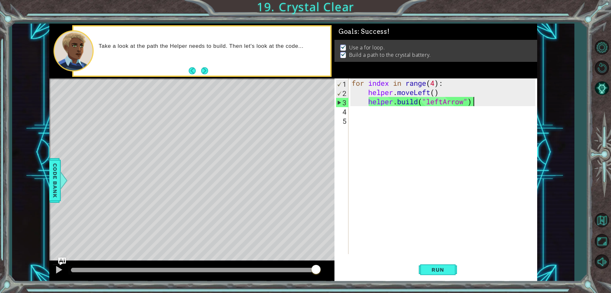
click at [490, 100] on div "for index in range ( 4 ) : helper . moveLeft ( ) helper . build ( "leftArrow" )" at bounding box center [445, 175] width 188 height 194
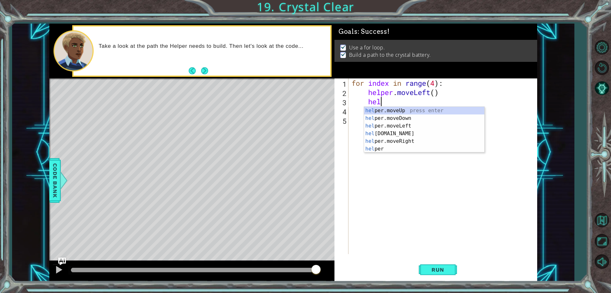
type textarea "h"
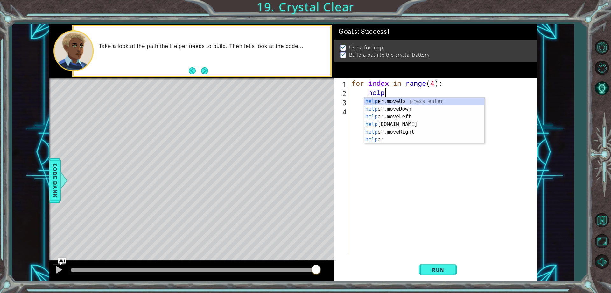
type textarea "h"
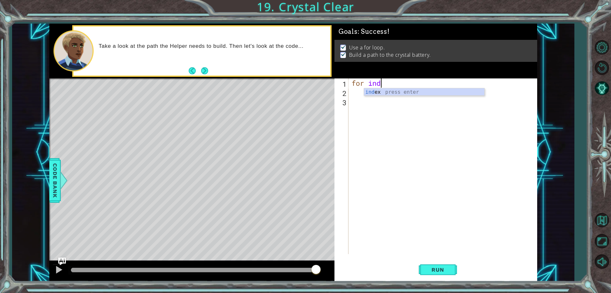
type textarea "for"
click at [201, 74] on button "Next" at bounding box center [204, 70] width 7 height 7
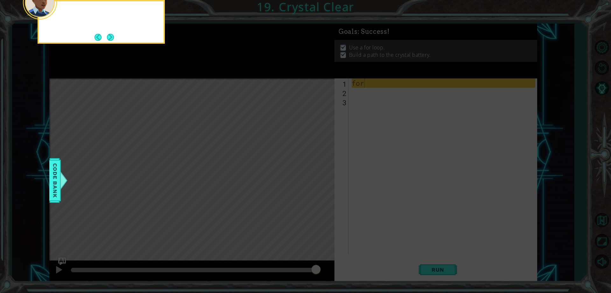
click at [201, 74] on icon at bounding box center [305, 44] width 611 height 498
click at [108, 34] on button "Next" at bounding box center [110, 37] width 7 height 7
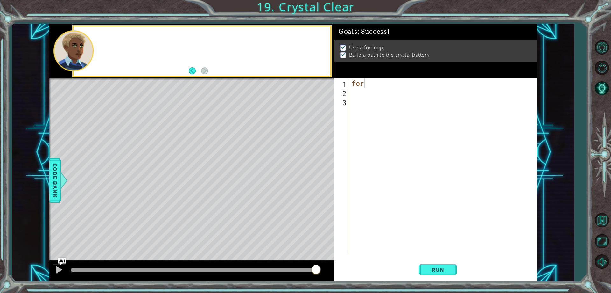
click at [108, 34] on div at bounding box center [202, 50] width 257 height 49
click at [107, 34] on div "H" at bounding box center [202, 50] width 257 height 49
click at [423, 259] on div "for 1 2 3 for ההההההההההההההההההההההההההההההההההההההההההההההההההההההההההההההההה…" at bounding box center [436, 179] width 203 height 203
click at [195, 70] on button "Back" at bounding box center [195, 70] width 12 height 7
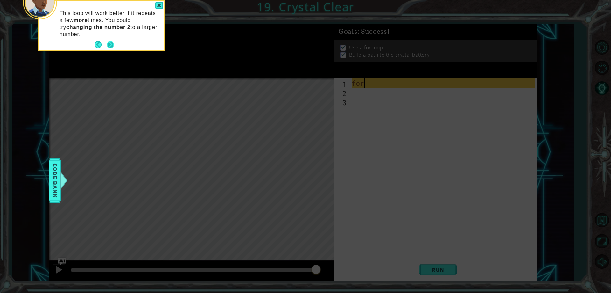
click at [108, 39] on div "This loop will work better if it repeats a few more times. You could try changi…" at bounding box center [101, 25] width 125 height 49
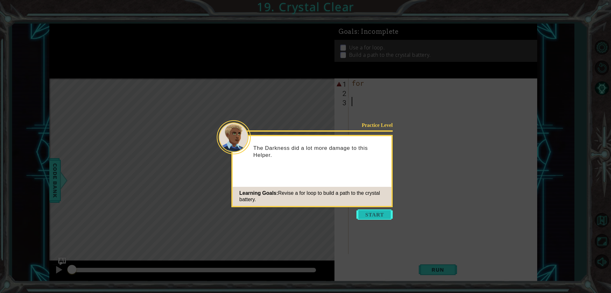
click at [377, 217] on button "Start" at bounding box center [375, 214] width 36 height 10
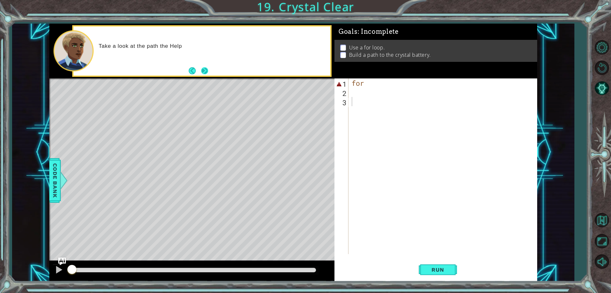
click at [208, 74] on button "Next" at bounding box center [204, 70] width 7 height 7
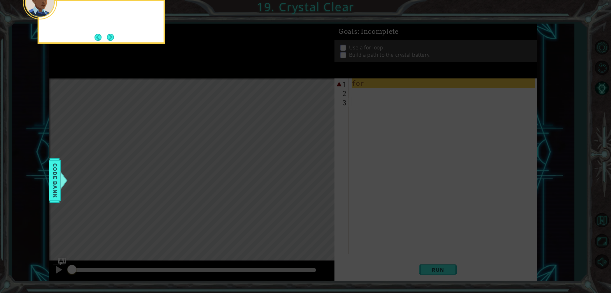
click at [209, 75] on icon at bounding box center [305, 44] width 611 height 498
click at [444, 146] on icon at bounding box center [305, 44] width 611 height 498
click at [380, 108] on icon at bounding box center [305, 44] width 611 height 498
drag, startPoint x: 368, startPoint y: 70, endPoint x: 375, endPoint y: 99, distance: 29.8
click at [375, 99] on icon at bounding box center [305, 44] width 611 height 498
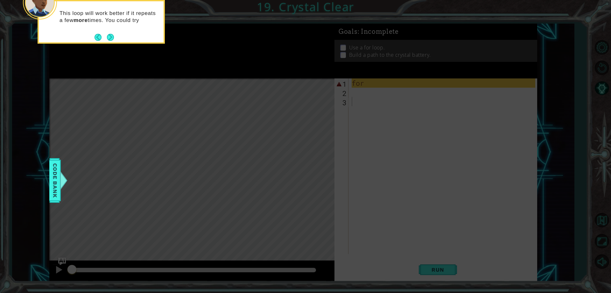
click at [375, 95] on icon at bounding box center [305, 44] width 611 height 498
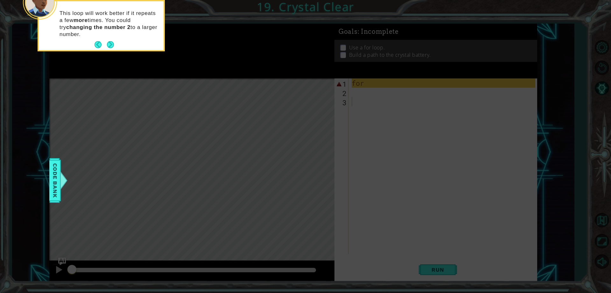
click at [96, 170] on icon at bounding box center [305, 44] width 611 height 498
click at [107, 45] on button "Next" at bounding box center [110, 44] width 7 height 7
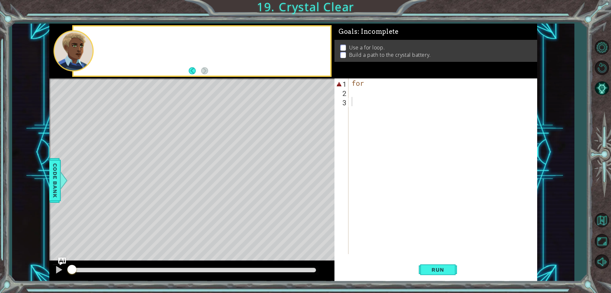
click at [106, 45] on div at bounding box center [212, 51] width 236 height 16
drag, startPoint x: 106, startPoint y: 45, endPoint x: 212, endPoint y: 86, distance: 113.7
click at [120, 56] on div at bounding box center [212, 51] width 236 height 16
click at [371, 83] on div "for" at bounding box center [445, 175] width 188 height 194
type textarea "f"
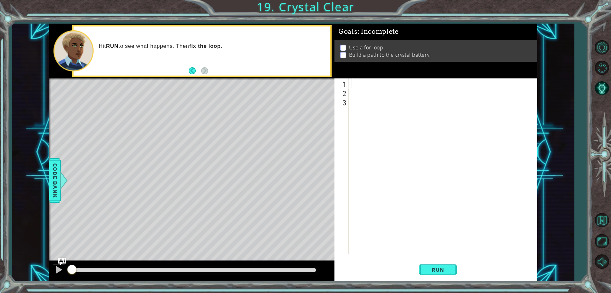
type textarea "i"
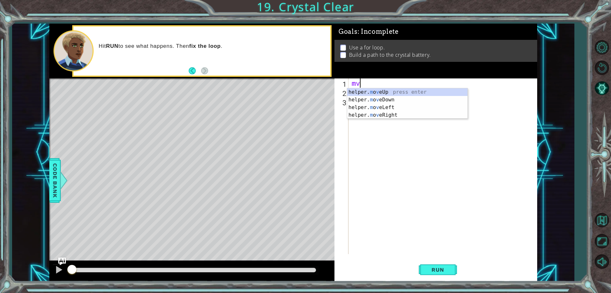
type textarea "m"
click at [382, 104] on div "helper .moveUp press enter helper .moveDown press enter helper .moveLeft press …" at bounding box center [407, 115] width 120 height 54
type textarea "helper.moveLeft(1)"
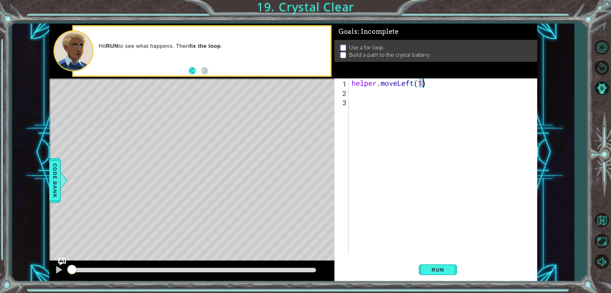
click at [376, 96] on div "helper . moveLeft ( 1 )" at bounding box center [445, 175] width 188 height 194
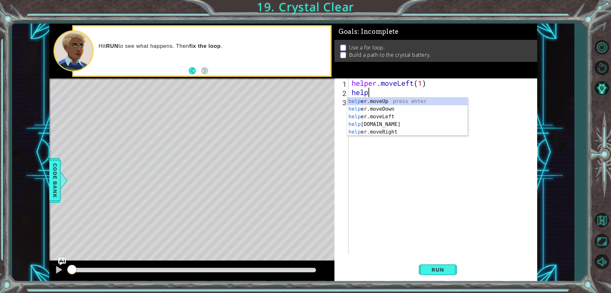
scroll to position [0, 1]
click at [395, 101] on div "help e r .moveUp press enter help e r .build press enter help e r .moveDown pre…" at bounding box center [407, 124] width 120 height 54
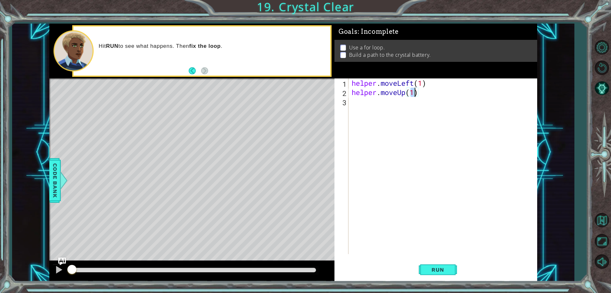
click at [414, 96] on div "helper . moveLeft ( 1 ) helper . moveUp ( 1 )" at bounding box center [443, 165] width 185 height 175
drag, startPoint x: 427, startPoint y: 92, endPoint x: 379, endPoint y: 93, distance: 48.1
click at [379, 93] on div "helper . moveLeft ( 1 ) helper . moveUp ( 1 )" at bounding box center [445, 175] width 188 height 194
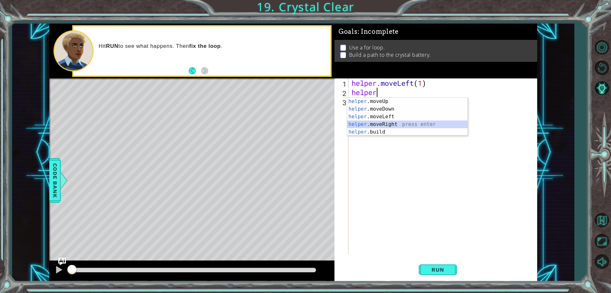
click at [367, 126] on div "helper .moveUp press enter helper .moveDown press enter helper .moveLeft press …" at bounding box center [407, 124] width 120 height 54
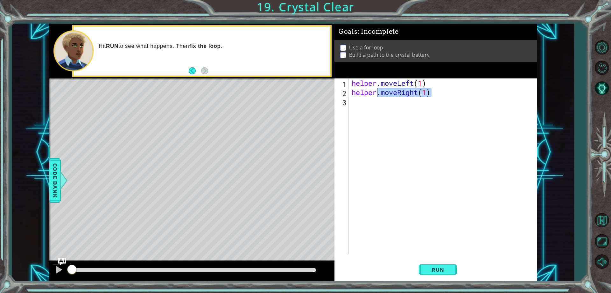
drag, startPoint x: 433, startPoint y: 96, endPoint x: 378, endPoint y: 94, distance: 55.1
click at [378, 94] on div "helper . moveLeft ( 1 ) helper . moveRight ( 1 )" at bounding box center [445, 175] width 188 height 194
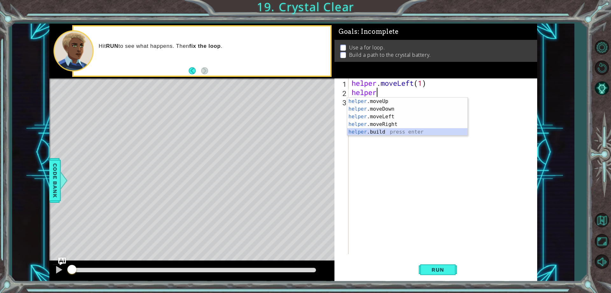
click at [358, 130] on div "helper .moveUp press enter helper .moveDown press enter helper .moveLeft press …" at bounding box center [407, 124] width 120 height 54
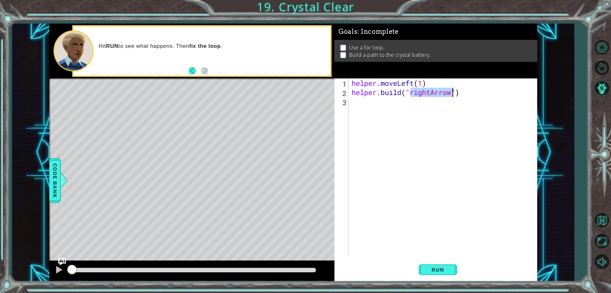
click at [432, 94] on div "helper . moveLeft ( 1 ) helper . build ( "rightArrow" )" at bounding box center [443, 165] width 185 height 175
type textarea "[DOMAIN_NAME]("leftArrow")"
click at [368, 101] on div "helper . moveLeft ( 1 ) helper . build ( "leftArrow" )" at bounding box center [445, 175] width 188 height 194
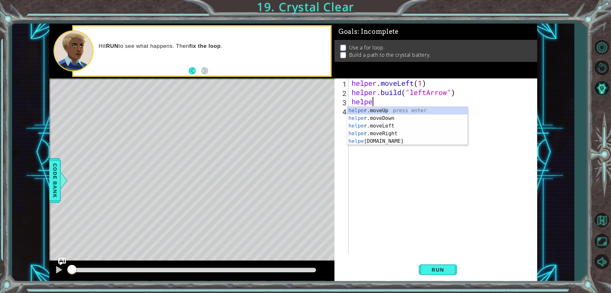
scroll to position [0, 1]
click at [384, 129] on div "helper .moveUp press enter helper .moveDown press enter helper .moveLeft press …" at bounding box center [407, 134] width 120 height 54
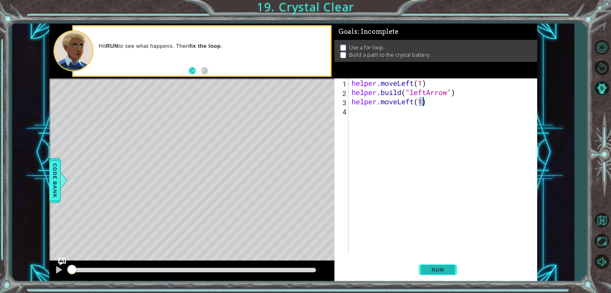
type textarea "helper.moveLeft(1)"
click at [441, 271] on span "Run" at bounding box center [437, 269] width 25 height 6
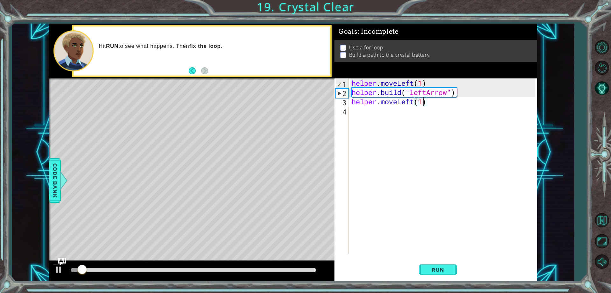
click at [360, 110] on div "helper . moveLeft ( 1 ) helper . build ( "leftArrow" ) helper . moveLeft ( 1 )" at bounding box center [445, 175] width 188 height 194
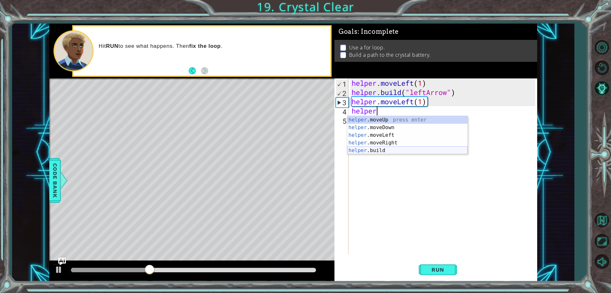
click at [382, 149] on div "helper .moveUp press enter helper .moveDown press enter helper .moveLeft press …" at bounding box center [407, 143] width 120 height 54
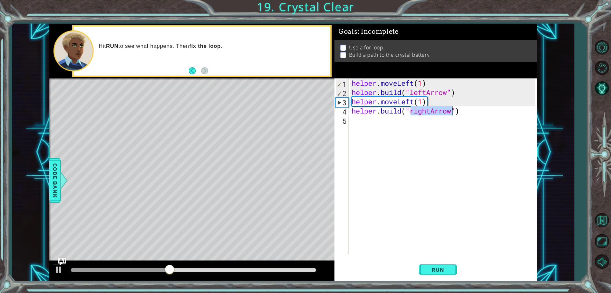
click at [432, 112] on div "helper . moveLeft ( 1 ) helper . build ( "leftArrow" ) helper . moveLeft ( 1 ) …" at bounding box center [443, 165] width 185 height 175
drag, startPoint x: 432, startPoint y: 112, endPoint x: 410, endPoint y: 114, distance: 21.1
click at [410, 114] on div "helper . moveLeft ( 1 ) helper . build ( "leftArrow" ) helper . moveLeft ( 1 ) …" at bounding box center [445, 175] width 188 height 194
type textarea "[DOMAIN_NAME]("leftArrow")"
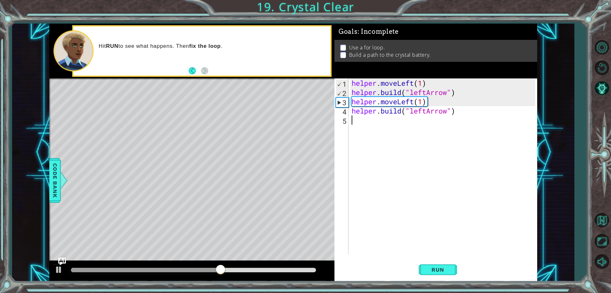
click at [380, 119] on div "helper . moveLeft ( 1 ) helper . build ( "leftArrow" ) helper . moveLeft ( 1 ) …" at bounding box center [445, 175] width 188 height 194
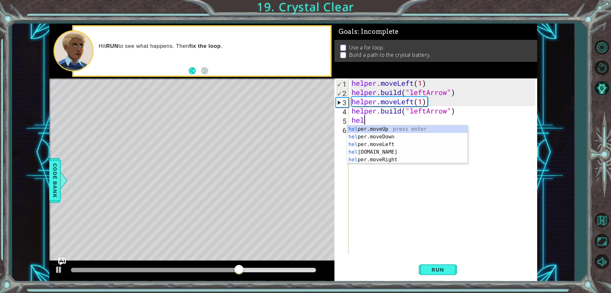
scroll to position [0, 0]
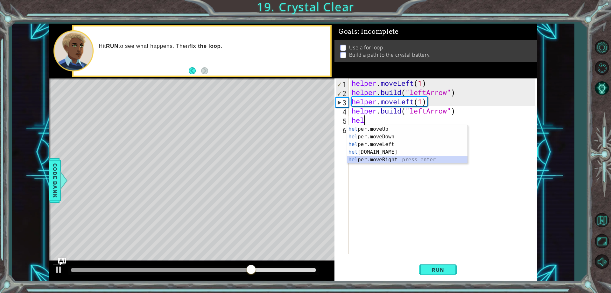
click at [388, 159] on div "hel per.moveUp press enter hel per.moveDown press enter hel per.moveLeft press …" at bounding box center [407, 152] width 120 height 54
type textarea "helper.moveRight(1)"
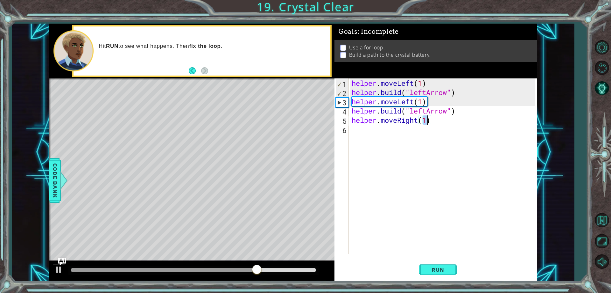
click at [383, 130] on div "helper . moveLeft ( 1 ) helper . build ( "leftArrow" ) helper . moveLeft ( 1 ) …" at bounding box center [445, 175] width 188 height 194
click at [418, 122] on div "helper . moveLeft ( 1 ) helper . build ( "leftArrow" ) helper . moveLeft ( 1 ) …" at bounding box center [445, 175] width 188 height 194
type textarea "helper.moveleft(1)"
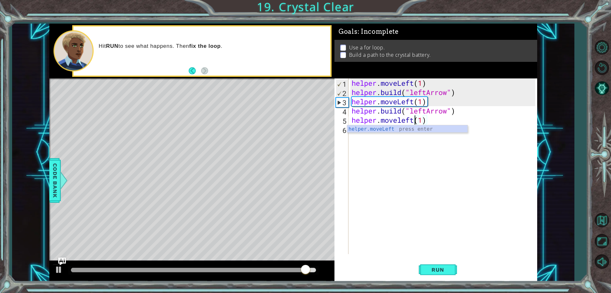
click at [368, 146] on div "helper . moveLeft ( 1 ) helper . build ( "leftArrow" ) helper . moveLeft ( 1 ) …" at bounding box center [445, 175] width 188 height 194
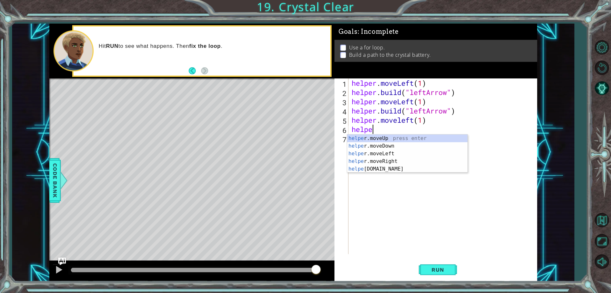
scroll to position [0, 1]
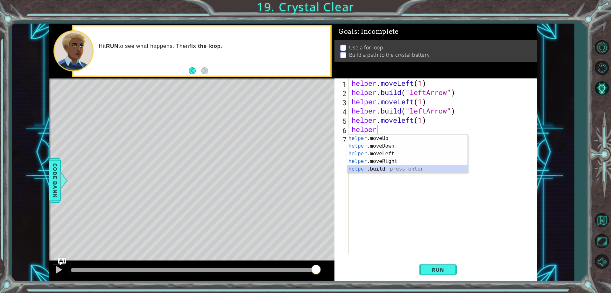
click at [378, 168] on div "helper .moveUp press enter helper .moveDown press enter helper .moveLeft press …" at bounding box center [407, 161] width 120 height 54
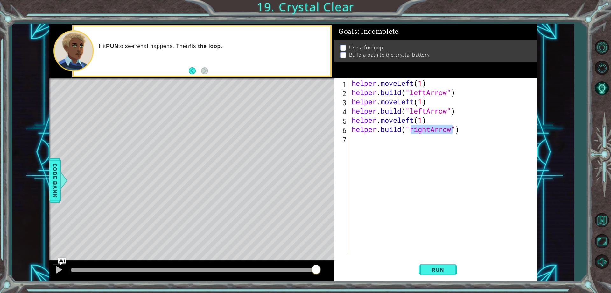
click at [432, 128] on div "helper . moveLeft ( 1 ) helper . build ( "leftArrow" ) helper . moveLeft ( 1 ) …" at bounding box center [443, 165] width 185 height 175
type textarea "[DOMAIN_NAME]("leftArrow")"
click at [377, 139] on div "helper . moveLeft ( 1 ) helper . build ( "leftArrow" ) helper . moveLeft ( 1 ) …" at bounding box center [445, 175] width 188 height 194
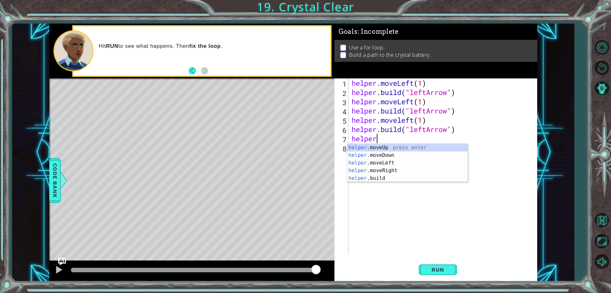
scroll to position [0, 1]
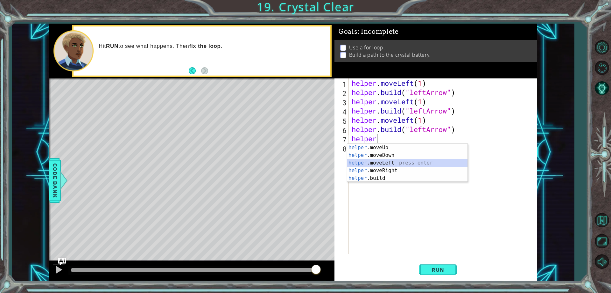
click at [379, 161] on div "helper .moveUp press enter helper .moveDown press enter helper .moveLeft press …" at bounding box center [407, 171] width 120 height 54
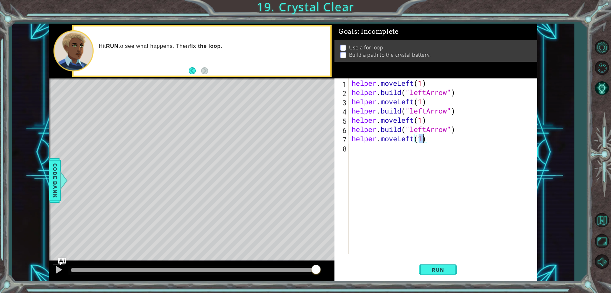
click at [372, 150] on div "helper . moveLeft ( 1 ) helper . build ( "leftArrow" ) helper . moveLeft ( 1 ) …" at bounding box center [445, 175] width 188 height 194
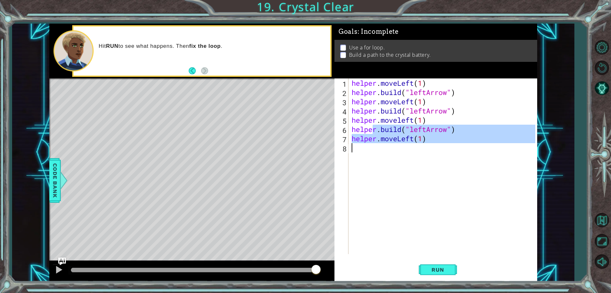
type textarea "helper.moveLeft(1)"
click at [355, 151] on div "helper . moveLeft ( 1 ) helper . build ( "leftArrow" ) helper . moveLeft ( 1 ) …" at bounding box center [443, 165] width 185 height 175
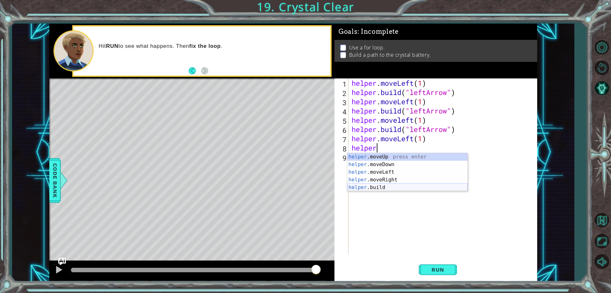
click at [380, 186] on div "helper .moveUp press enter helper .moveDown press enter helper .moveLeft press …" at bounding box center [407, 180] width 120 height 54
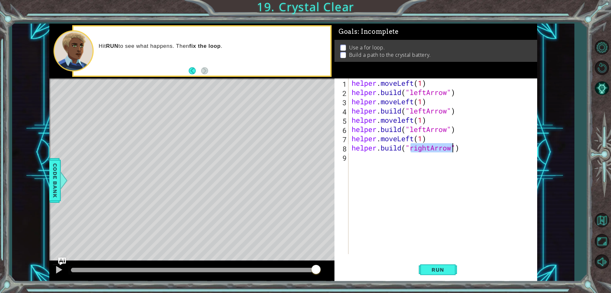
click at [432, 147] on div "helper . moveLeft ( 1 ) helper . build ( "leftArrow" ) helper . moveLeft ( 1 ) …" at bounding box center [443, 165] width 185 height 175
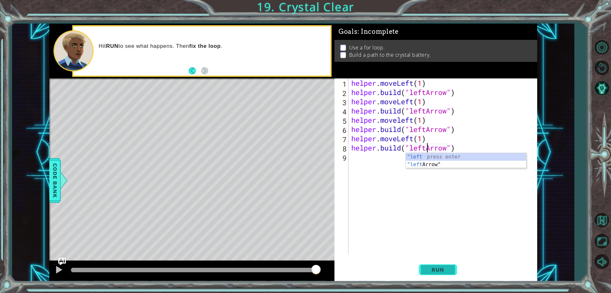
click at [444, 273] on button "Run" at bounding box center [438, 270] width 38 height 20
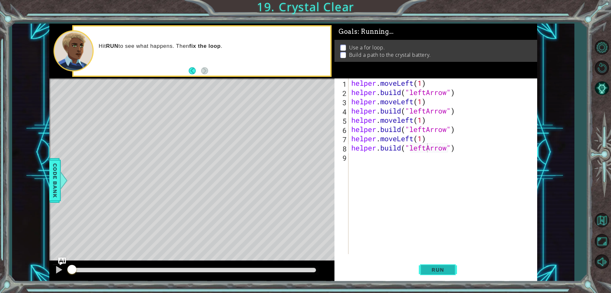
click at [444, 266] on span "Run" at bounding box center [437, 269] width 25 height 6
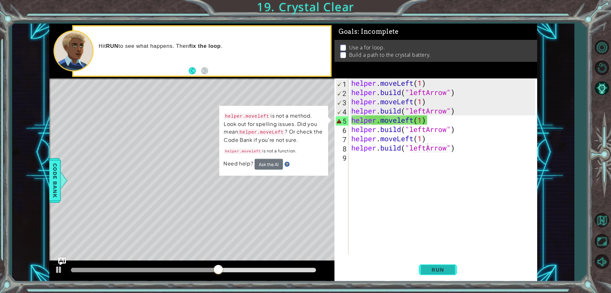
click at [424, 268] on button "Run" at bounding box center [438, 270] width 38 height 20
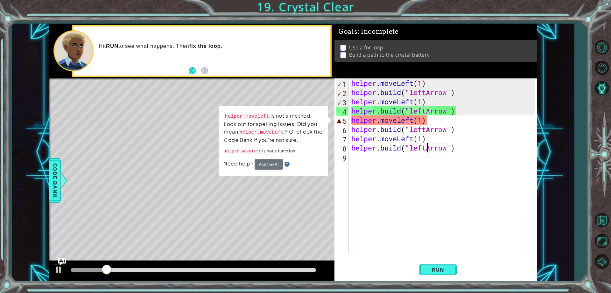
click at [366, 122] on div "helper . moveLeft ( 1 ) helper . build ( "leftArrow" ) helper . moveLeft ( 1 ) …" at bounding box center [444, 175] width 188 height 194
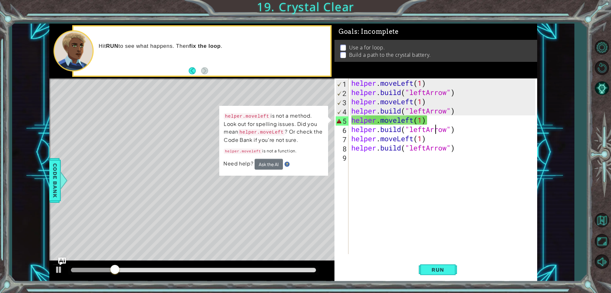
click at [434, 125] on div "helper . moveLeft ( 1 ) helper . build ( "leftArrow" ) helper . moveLeft ( 1 ) …" at bounding box center [444, 175] width 188 height 194
click at [431, 121] on div "helper . moveLeft ( 1 ) helper . build ( "leftArrow" ) helper . moveLeft ( 1 ) …" at bounding box center [444, 175] width 188 height 194
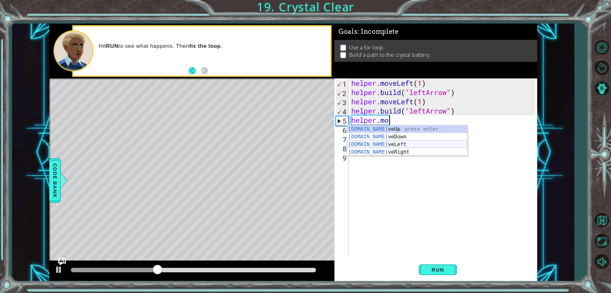
click at [403, 146] on div "helper.mo veUp press enter helper.mo veDown press enter helper.mo veLeft press …" at bounding box center [407, 148] width 120 height 46
type textarea "helper.moveLeft(1)"
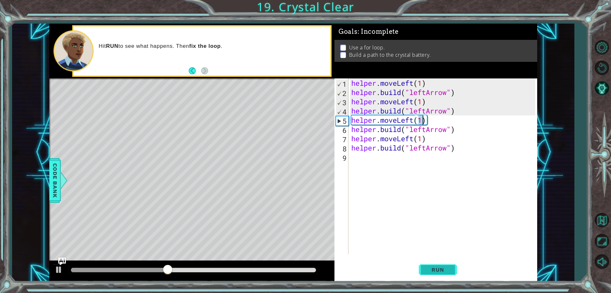
click at [455, 267] on button "Run" at bounding box center [438, 270] width 38 height 20
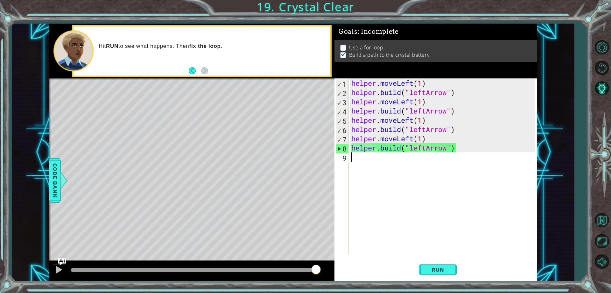
drag, startPoint x: 449, startPoint y: 248, endPoint x: 100, endPoint y: 133, distance: 367.6
click at [447, 244] on div "helper . moveLeft ( 1 ) helper . build ( "leftArrow" ) helper . moveLeft ( 1 ) …" at bounding box center [444, 175] width 188 height 194
click at [197, 70] on button "Back" at bounding box center [195, 70] width 12 height 7
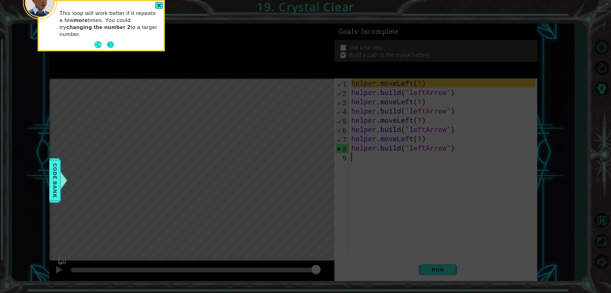
click at [110, 46] on button "Next" at bounding box center [110, 44] width 7 height 7
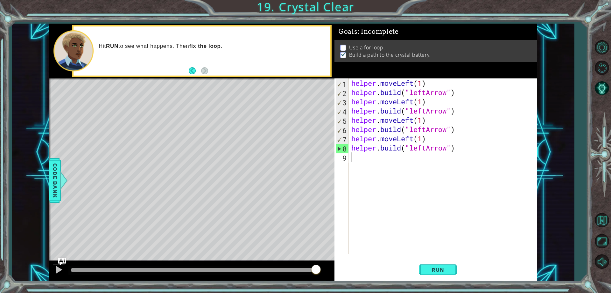
click at [191, 67] on footer at bounding box center [198, 71] width 19 height 10
click at [190, 70] on button "Back" at bounding box center [195, 70] width 12 height 7
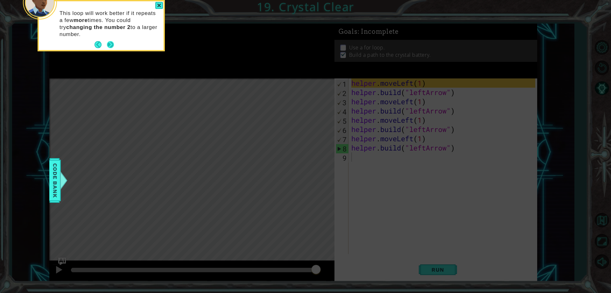
click at [114, 46] on button "Next" at bounding box center [110, 44] width 7 height 7
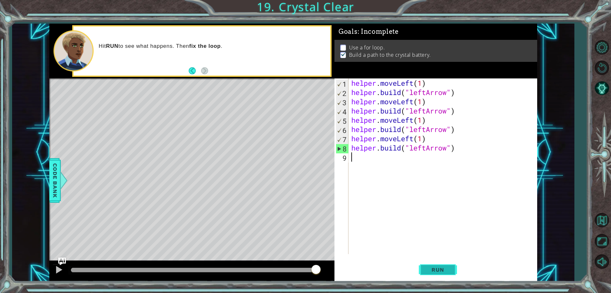
click at [451, 266] on button "Run" at bounding box center [438, 270] width 38 height 20
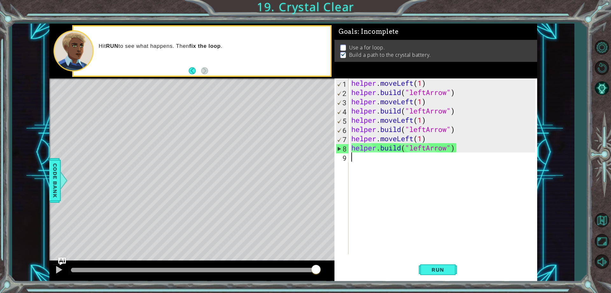
click at [476, 202] on div "helper . moveLeft ( 1 ) helper . build ( "leftArrow" ) helper . moveLeft ( 1 ) …" at bounding box center [444, 175] width 188 height 194
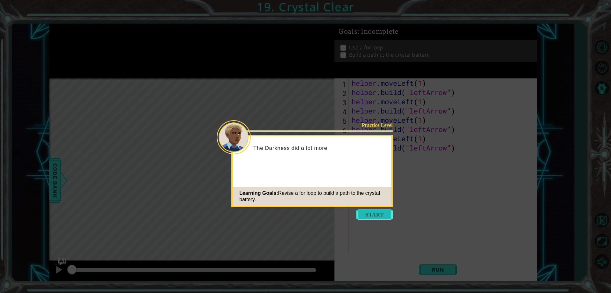
click at [379, 211] on button "Start" at bounding box center [375, 214] width 36 height 10
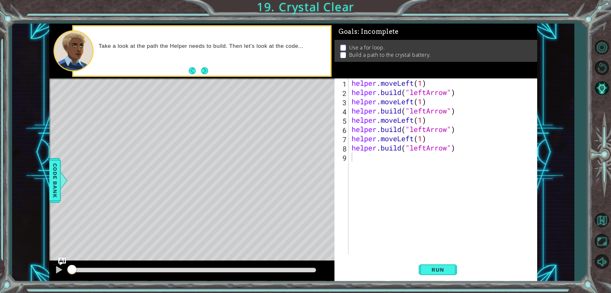
click at [345, 45] on p at bounding box center [343, 48] width 6 height 6
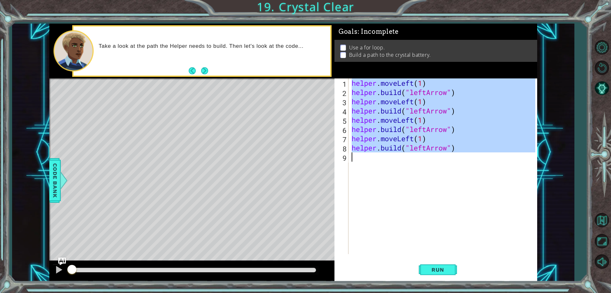
drag, startPoint x: 352, startPoint y: 83, endPoint x: 383, endPoint y: 159, distance: 82.3
click at [383, 159] on div "helper . moveLeft ( 1 ) helper . build ( "leftArrow" ) helper . moveLeft ( 1 ) …" at bounding box center [445, 175] width 188 height 194
type textarea "[DOMAIN_NAME]("leftArrow")"
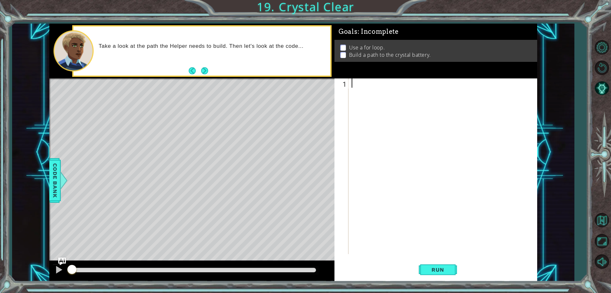
type textarea "i"
drag, startPoint x: 49, startPoint y: 177, endPoint x: 52, endPoint y: 178, distance: 3.3
click at [51, 178] on div "1 ההההההההההההההההההההההההההההההההההההההההההההההההההההההההההההההההההההההההההההה…" at bounding box center [293, 153] width 562 height 258
click at [55, 177] on span "Code Bank" at bounding box center [55, 180] width 10 height 39
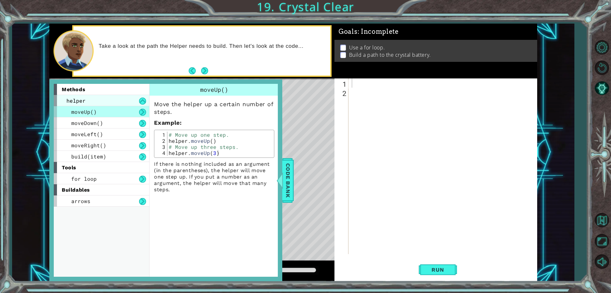
click at [83, 100] on span "helper" at bounding box center [76, 100] width 19 height 7
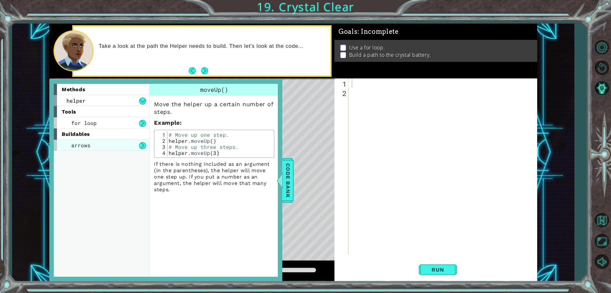
click at [84, 147] on span "arrows" at bounding box center [80, 145] width 19 height 7
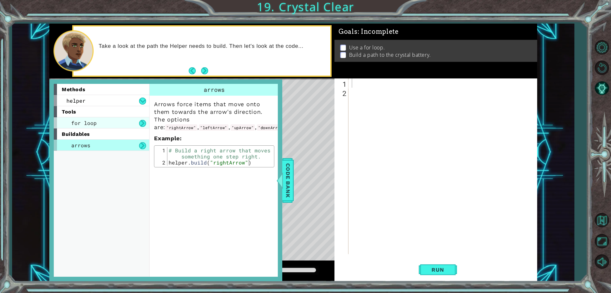
click at [87, 126] on span "for loop" at bounding box center [83, 122] width 25 height 7
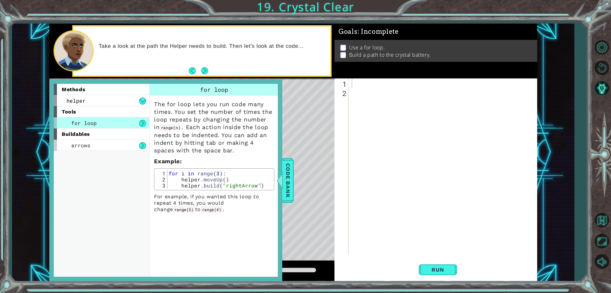
click at [362, 86] on div at bounding box center [445, 175] width 188 height 194
type textarea "for i in range(4)"
click at [377, 93] on div "for i in range ( 4 )" at bounding box center [445, 175] width 188 height 194
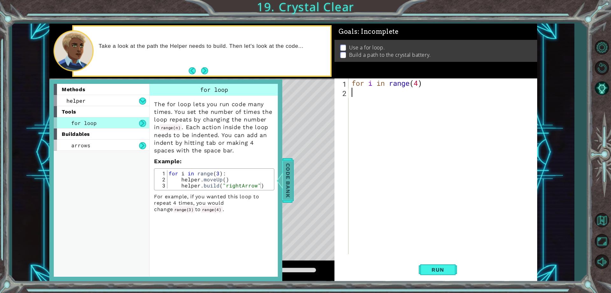
click at [287, 179] on span "Code Bank" at bounding box center [288, 180] width 10 height 39
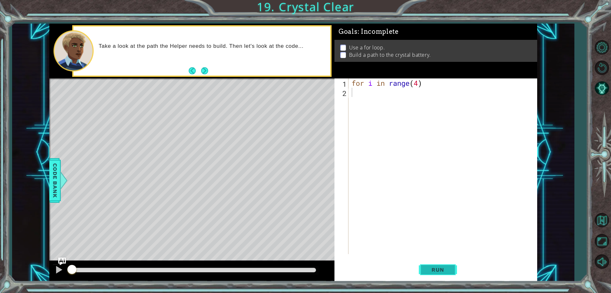
click at [448, 273] on span "Run" at bounding box center [437, 269] width 25 height 6
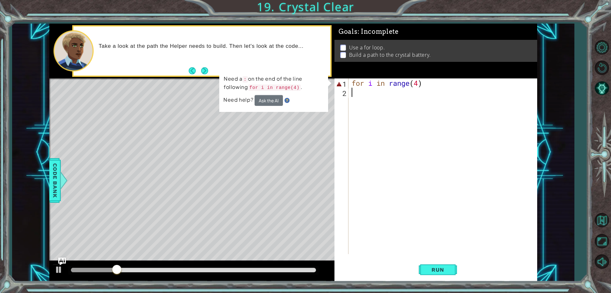
click at [353, 103] on div "1 2 for i in range ( 4 ) הההההההההההההההההההההההההההההההההההההההההההההההההההההה…" at bounding box center [435, 165] width 201 height 175
click at [276, 98] on button "Ask the AI" at bounding box center [269, 100] width 28 height 11
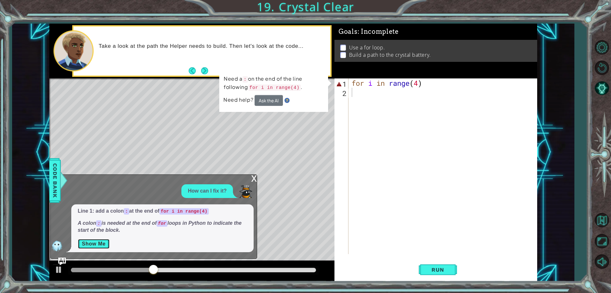
click at [93, 241] on button "Show Me" at bounding box center [94, 244] width 32 height 10
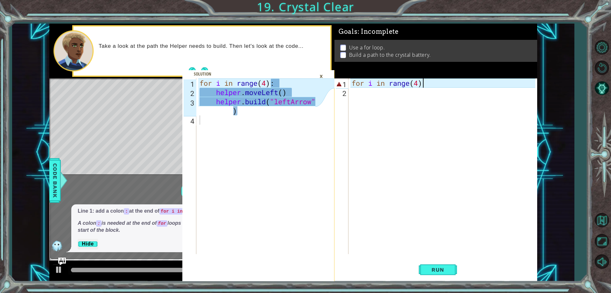
click at [425, 87] on div "for i in range ( 4 )" at bounding box center [445, 175] width 188 height 194
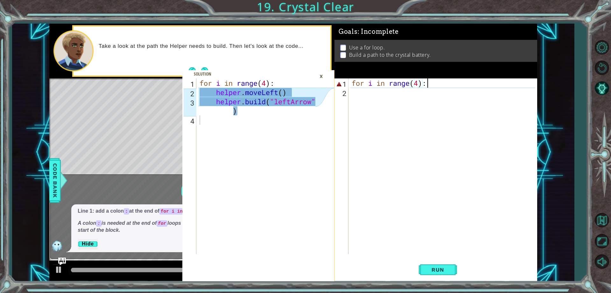
scroll to position [0, 3]
type textarea "for i in range(4):"
click at [324, 77] on div "×" at bounding box center [322, 76] width 10 height 11
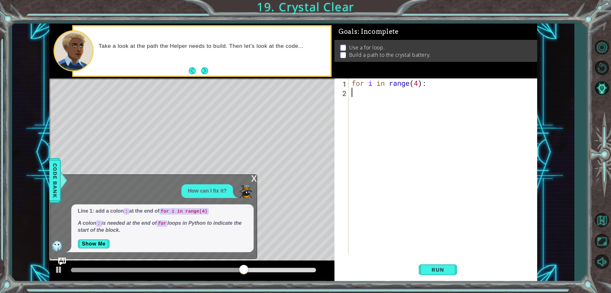
scroll to position [0, 0]
click at [355, 92] on div "for i in range ( 4 ) :" at bounding box center [445, 175] width 188 height 194
click at [446, 272] on span "Run" at bounding box center [437, 269] width 25 height 6
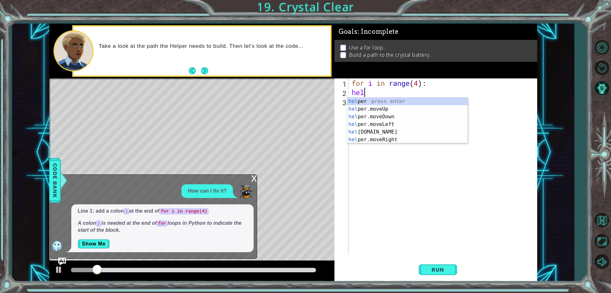
scroll to position [0, 0]
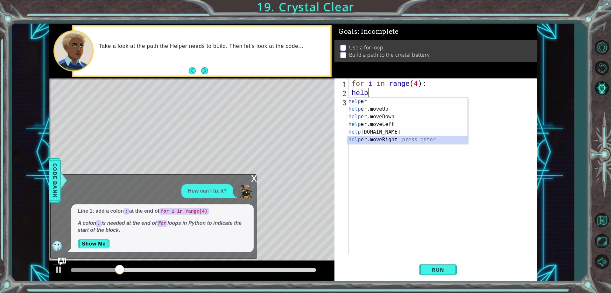
click at [379, 139] on div "help er press enter help er.moveUp press enter help er.moveDown press enter hel…" at bounding box center [407, 127] width 120 height 61
type textarea "helper.moveRight(1)"
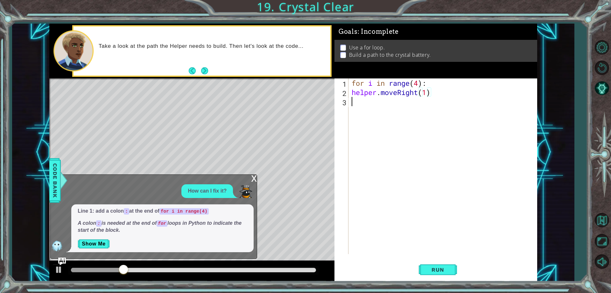
click at [356, 101] on div "for i in range ( 4 ) : helper . moveRight ( 1 )" at bounding box center [445, 175] width 188 height 194
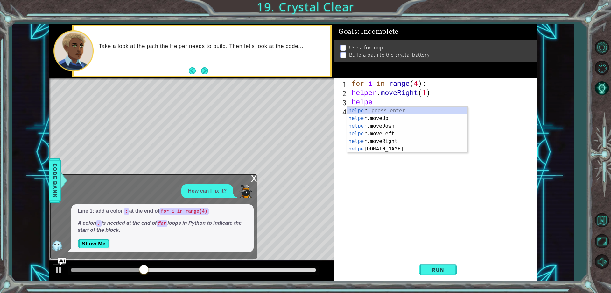
scroll to position [0, 1]
click at [389, 147] on div "helper press enter helper .moveUp press enter helper .moveDown press enter help…" at bounding box center [407, 137] width 120 height 61
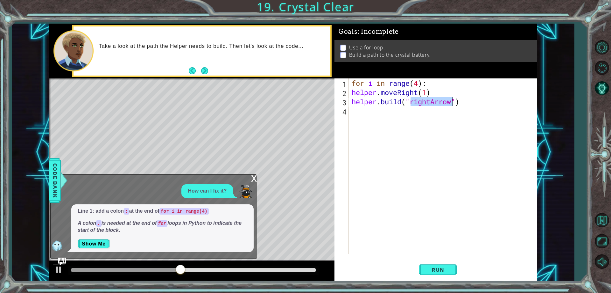
click at [431, 103] on div "for i in range ( 4 ) : helper . moveRight ( 1 ) helper . build ( "rightArrow" )" at bounding box center [443, 165] width 185 height 175
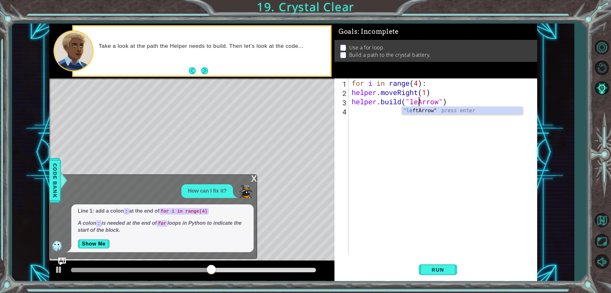
scroll to position [0, 4]
click at [419, 95] on div "for i in range ( 4 ) : helper . moveRight ( 1 ) helper . build ( "leftArrow" )" at bounding box center [445, 175] width 188 height 194
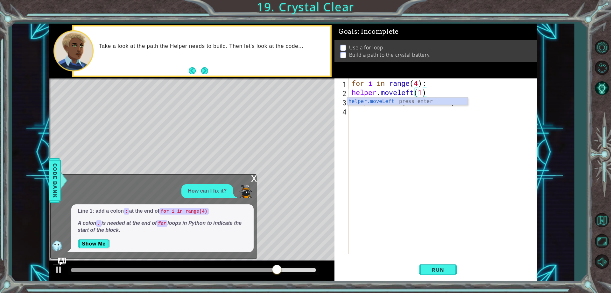
scroll to position [0, 3]
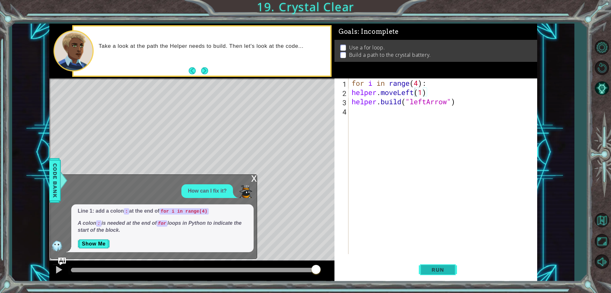
click at [433, 268] on span "Run" at bounding box center [437, 269] width 25 height 6
click at [451, 272] on button "Run" at bounding box center [438, 270] width 38 height 20
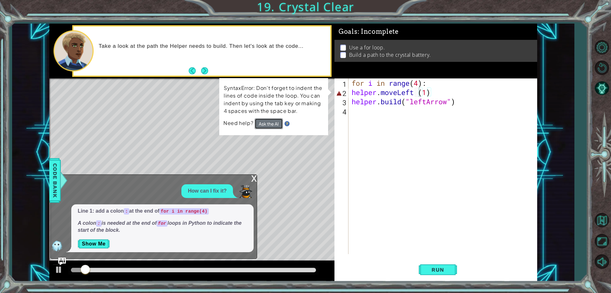
click at [268, 126] on button "Ask the AI" at bounding box center [269, 123] width 28 height 11
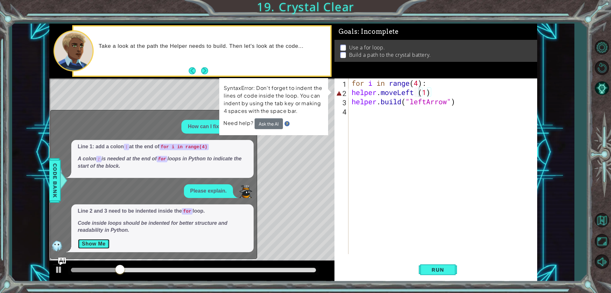
click at [79, 245] on button "Show Me" at bounding box center [94, 244] width 32 height 10
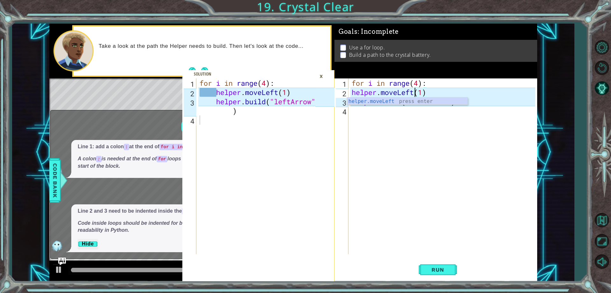
click at [415, 105] on div "for i in range ( 4 ) : helper . moveLeft ( 1 ) helper . build ( "leftArrow" )" at bounding box center [445, 175] width 188 height 194
click at [440, 272] on span "Run" at bounding box center [437, 269] width 25 height 6
click at [162, 118] on div "x How can I fix it? Line 1: add a colon : at the end of for i in range(4) A col…" at bounding box center [153, 184] width 207 height 149
click at [324, 76] on div "×" at bounding box center [322, 76] width 10 height 11
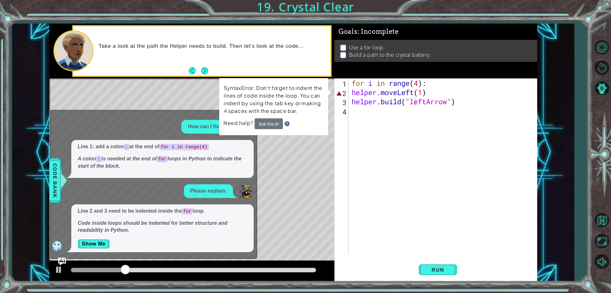
click at [292, 176] on div "Level Map" at bounding box center [196, 172] width 294 height 188
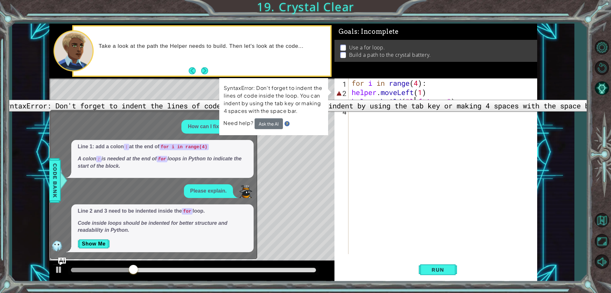
click at [338, 95] on div "2" at bounding box center [342, 93] width 13 height 9
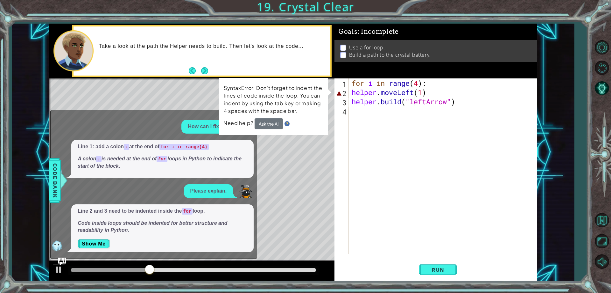
click at [428, 95] on div "for i in range ( 4 ) : helper . moveLeft ( 1 ) helper . build ( "leftArrow" )" at bounding box center [445, 175] width 188 height 194
drag, startPoint x: 428, startPoint y: 95, endPoint x: 382, endPoint y: 94, distance: 46.2
click at [382, 94] on div "for i in range ( 4 ) : helper . moveLeft ( 1 ) helper . build ( "leftArrow" )" at bounding box center [445, 175] width 188 height 194
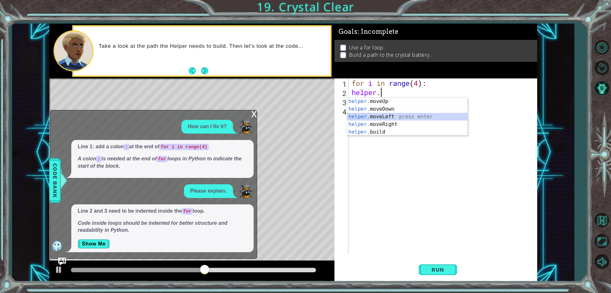
click at [390, 116] on div "helper. moveUp press enter helper. moveDown press enter helper. moveLeft press …" at bounding box center [407, 124] width 120 height 54
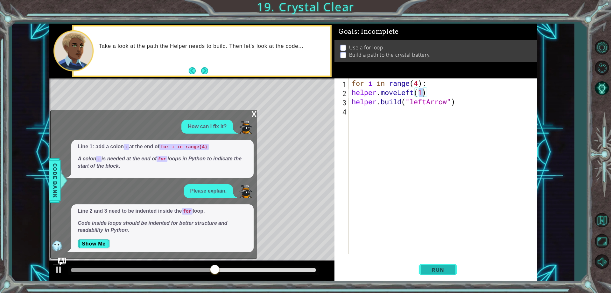
click at [445, 267] on span "Run" at bounding box center [437, 269] width 25 height 6
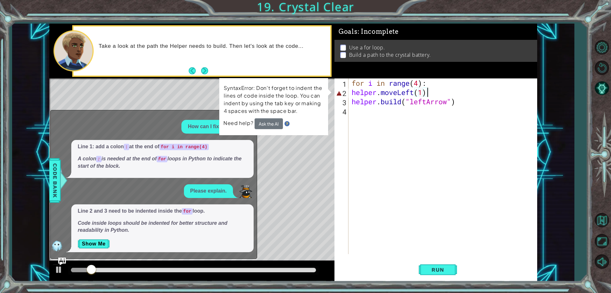
click at [429, 95] on div "for i in range ( 4 ) : helper . moveLeft ( 1 ) helper . build ( "leftArrow" )" at bounding box center [445, 175] width 188 height 194
type textarea "helper.moveLeft(1)"
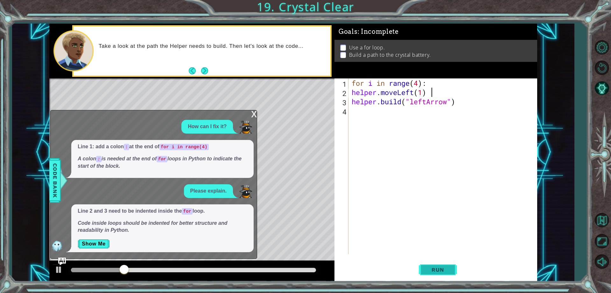
click at [434, 267] on span "Run" at bounding box center [437, 269] width 25 height 6
